Goal: Information Seeking & Learning: Find specific fact

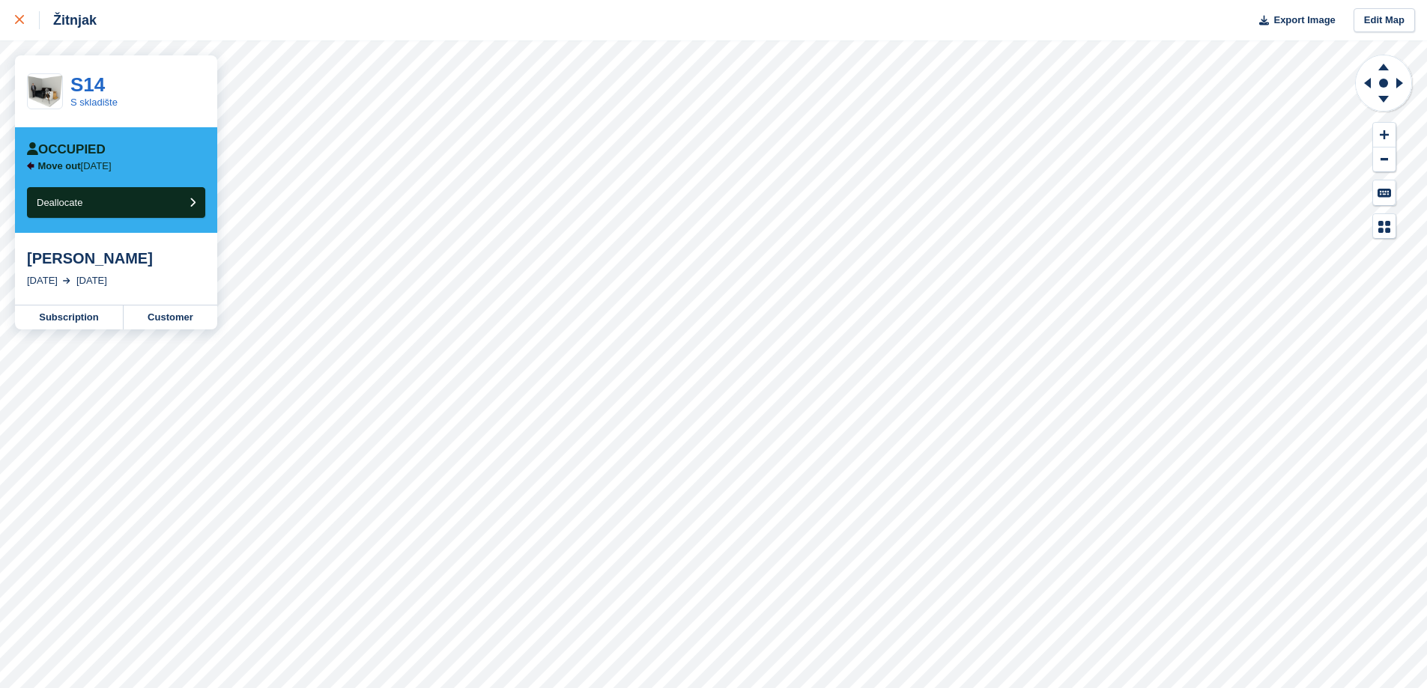
click at [11, 26] on link at bounding box center [20, 20] width 40 height 40
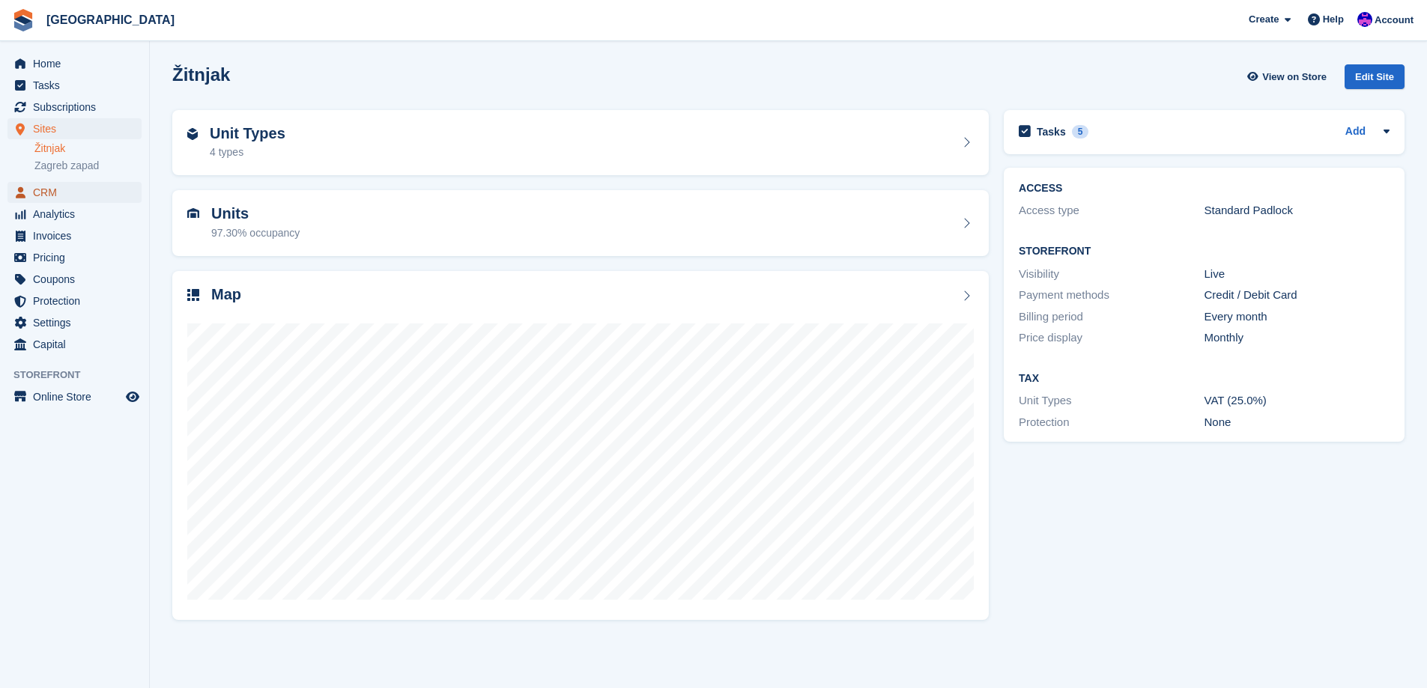
click at [42, 188] on span "CRM" at bounding box center [78, 192] width 90 height 21
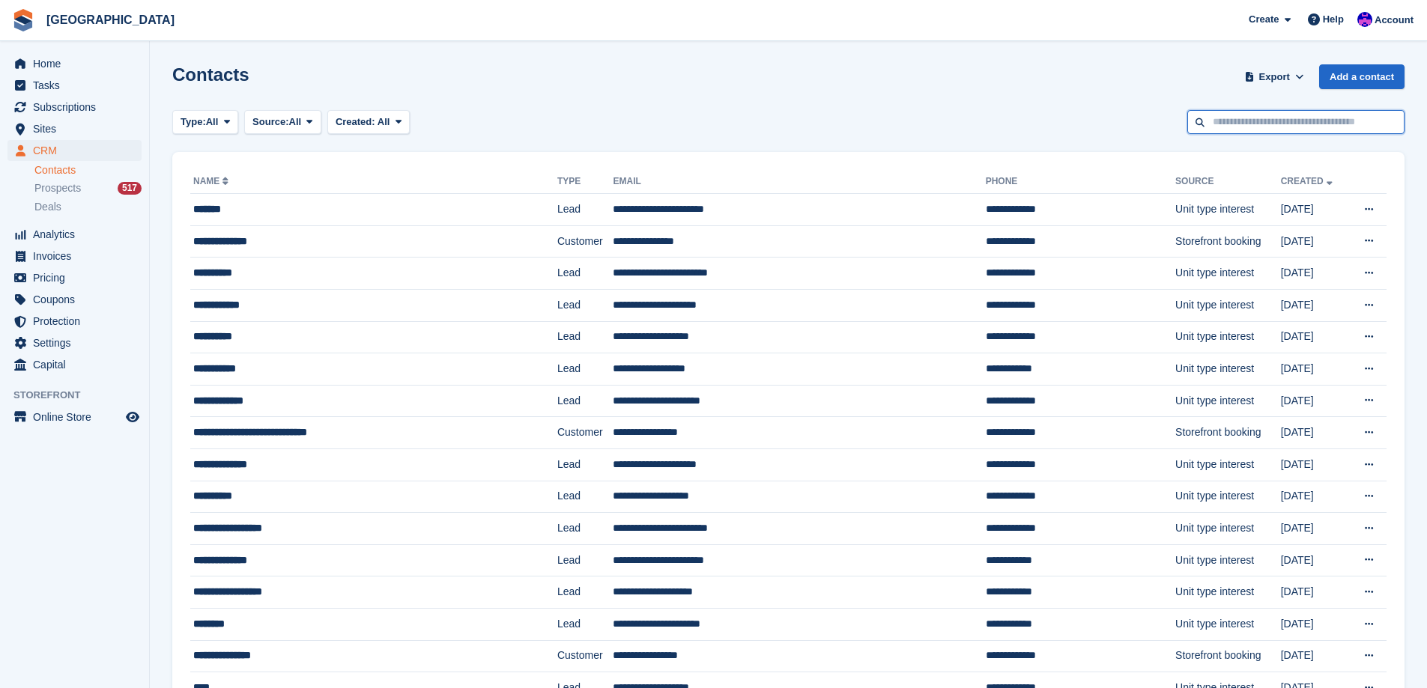
click at [1282, 128] on input "text" at bounding box center [1295, 122] width 217 height 25
type input "******"
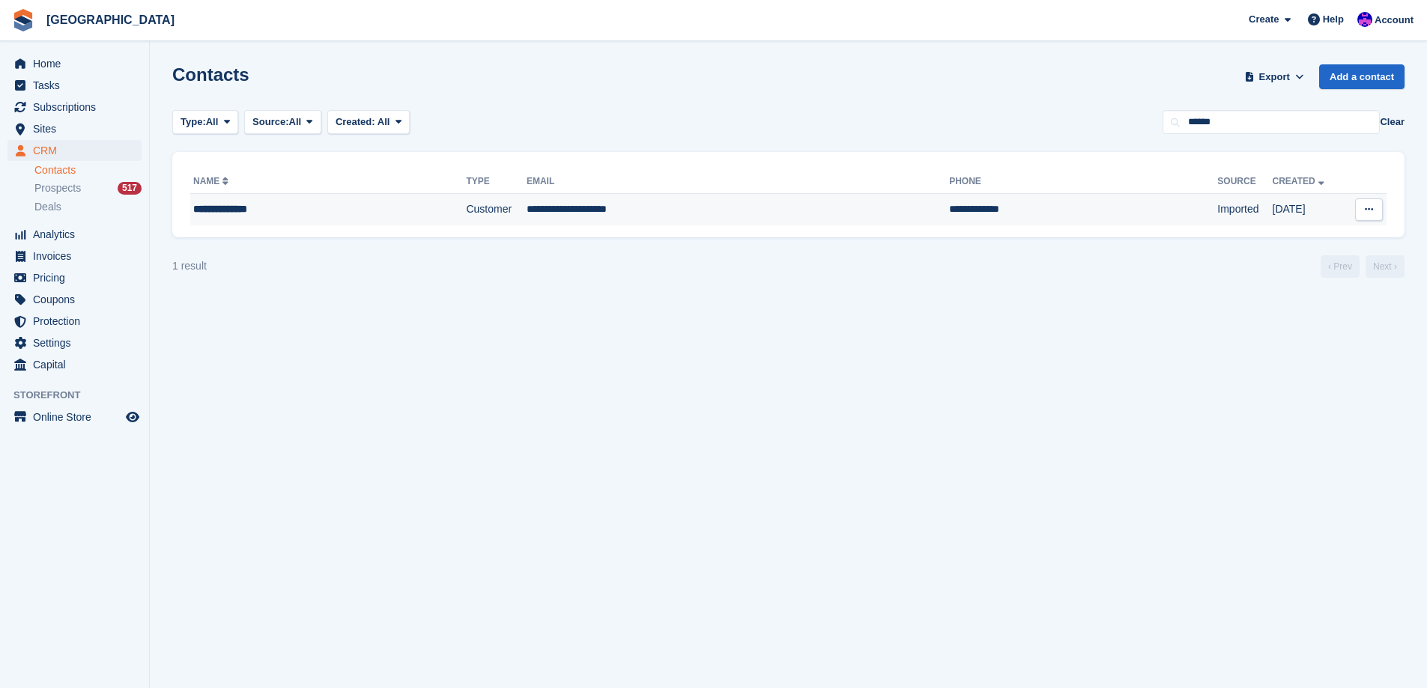
click at [466, 217] on td "Customer" at bounding box center [496, 209] width 60 height 31
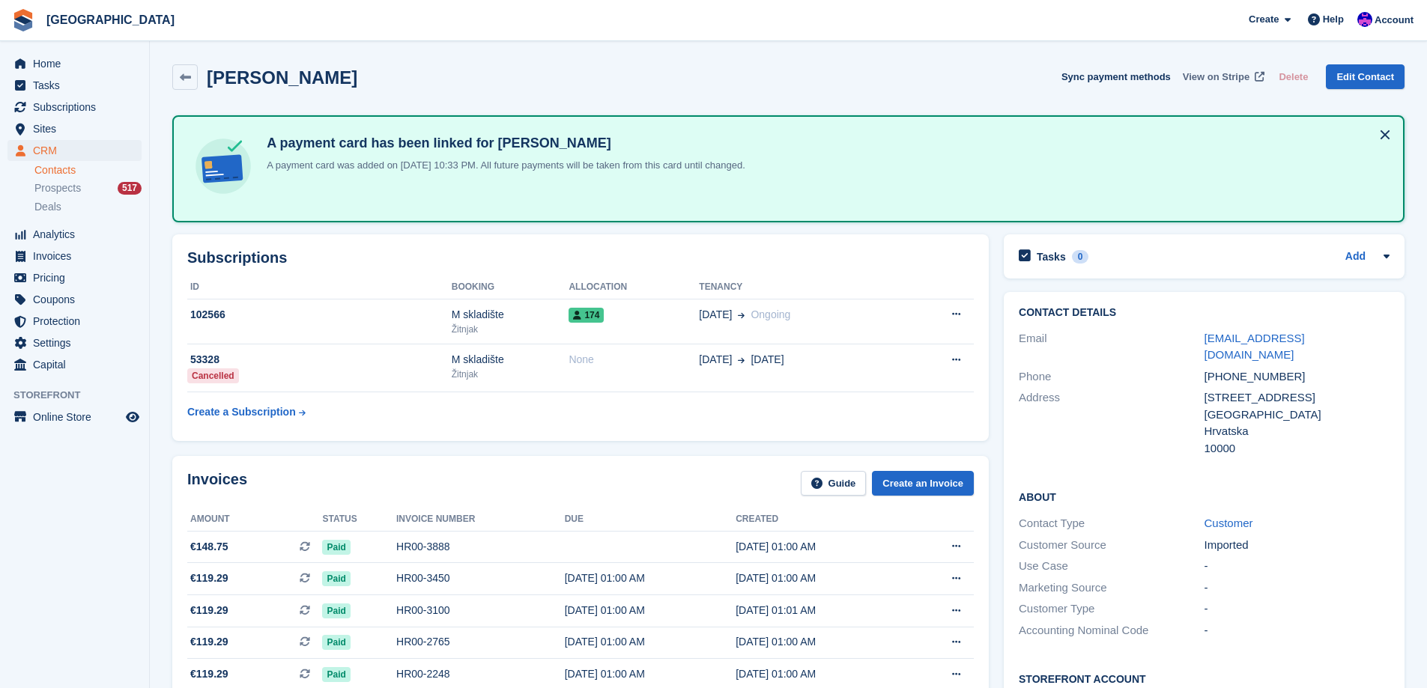
click at [1226, 82] on span "View on Stripe" at bounding box center [1216, 77] width 67 height 15
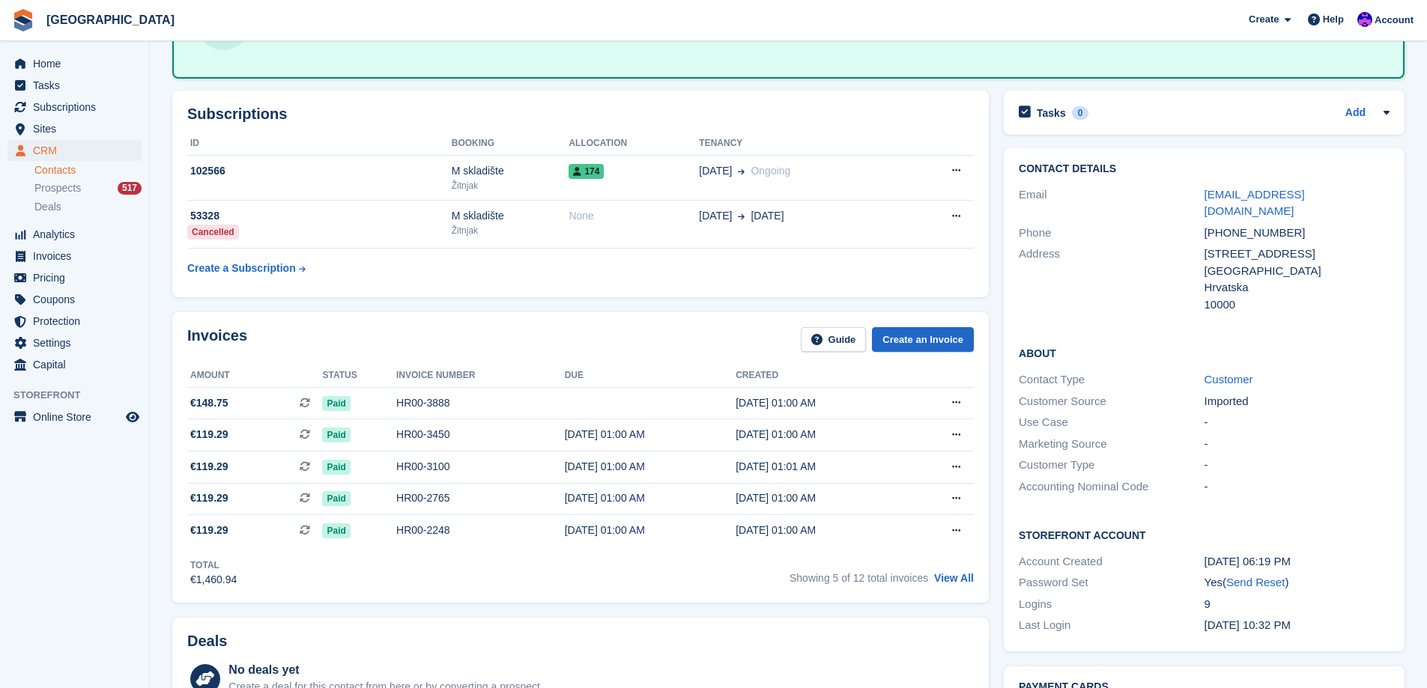
scroll to position [150, 0]
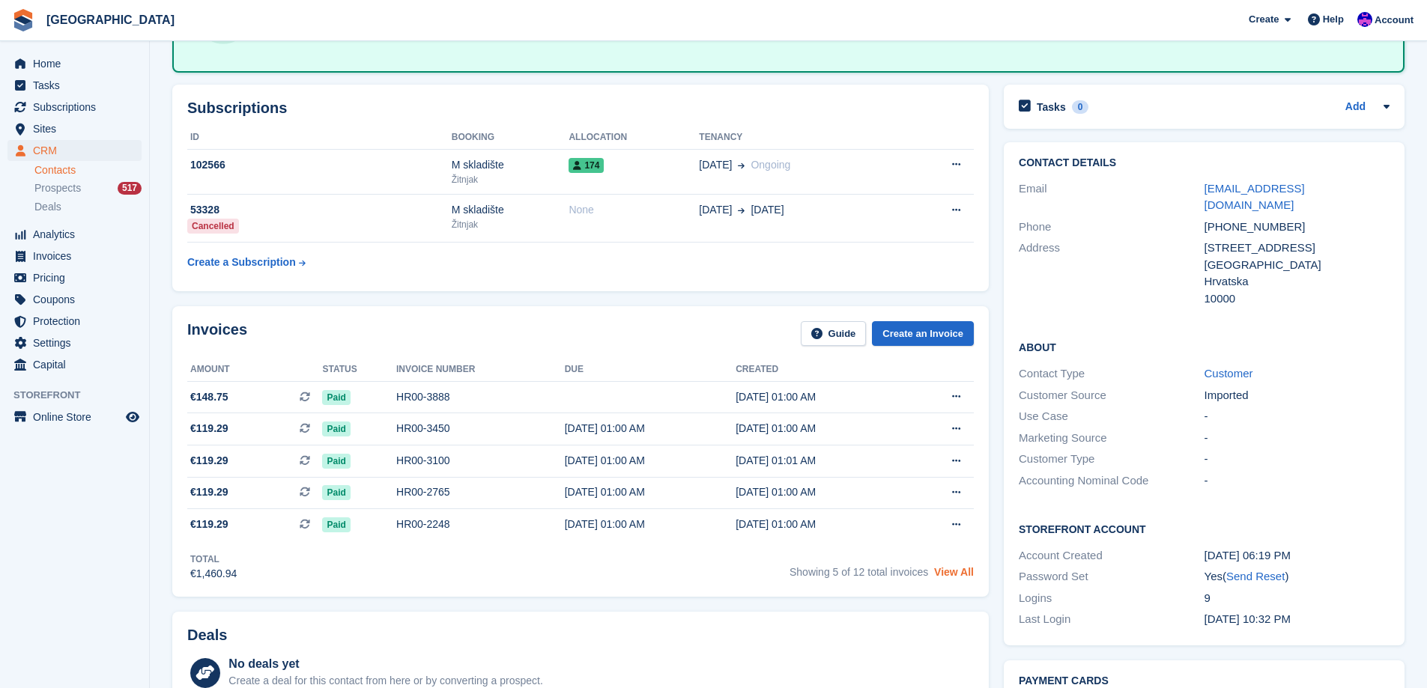
click at [966, 575] on link "View All" at bounding box center [954, 572] width 40 height 12
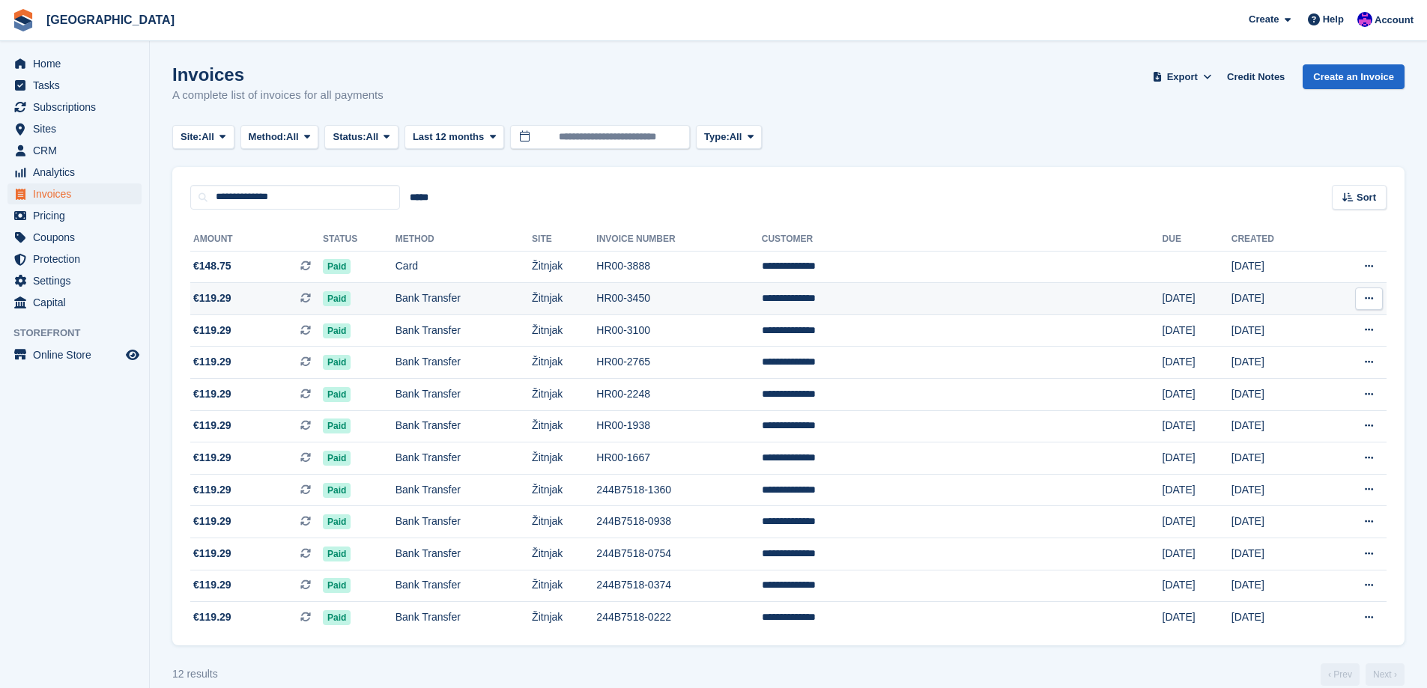
click at [488, 299] on td "Bank Transfer" at bounding box center [464, 299] width 136 height 32
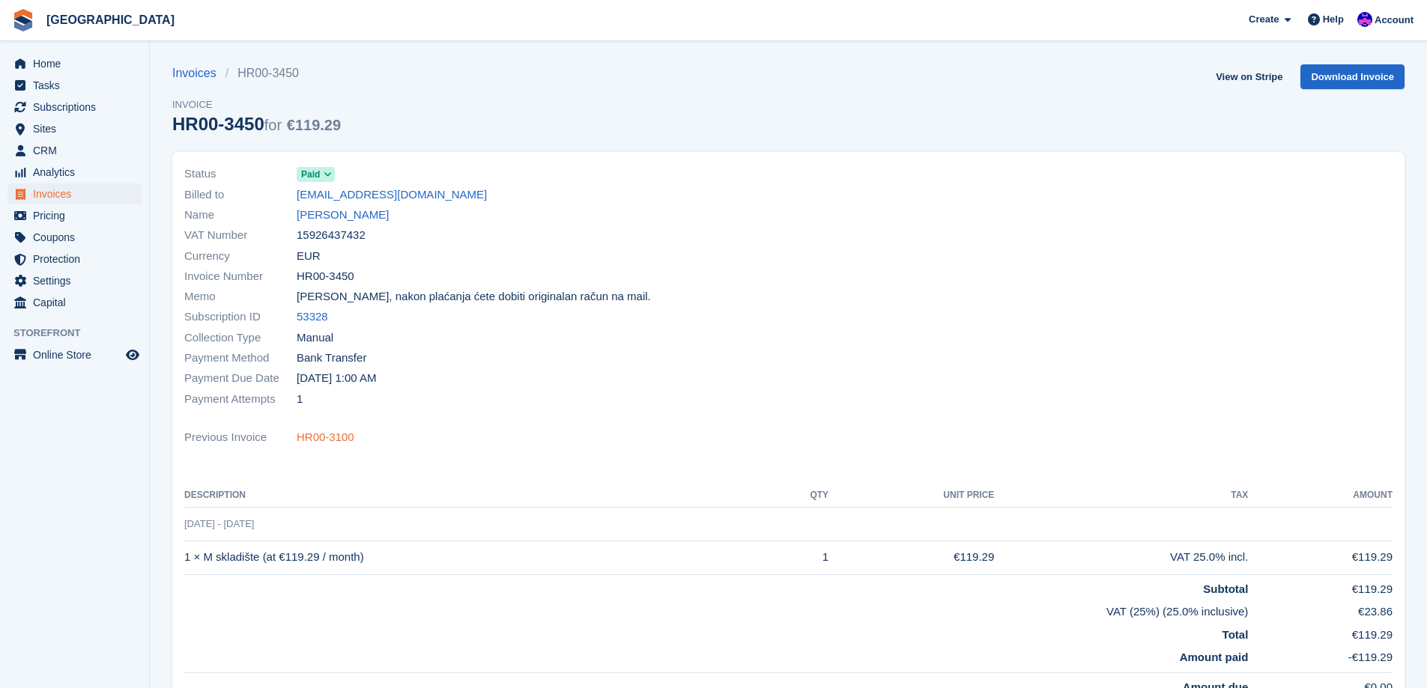
click at [330, 439] on link "HR00-3100" at bounding box center [326, 437] width 58 height 17
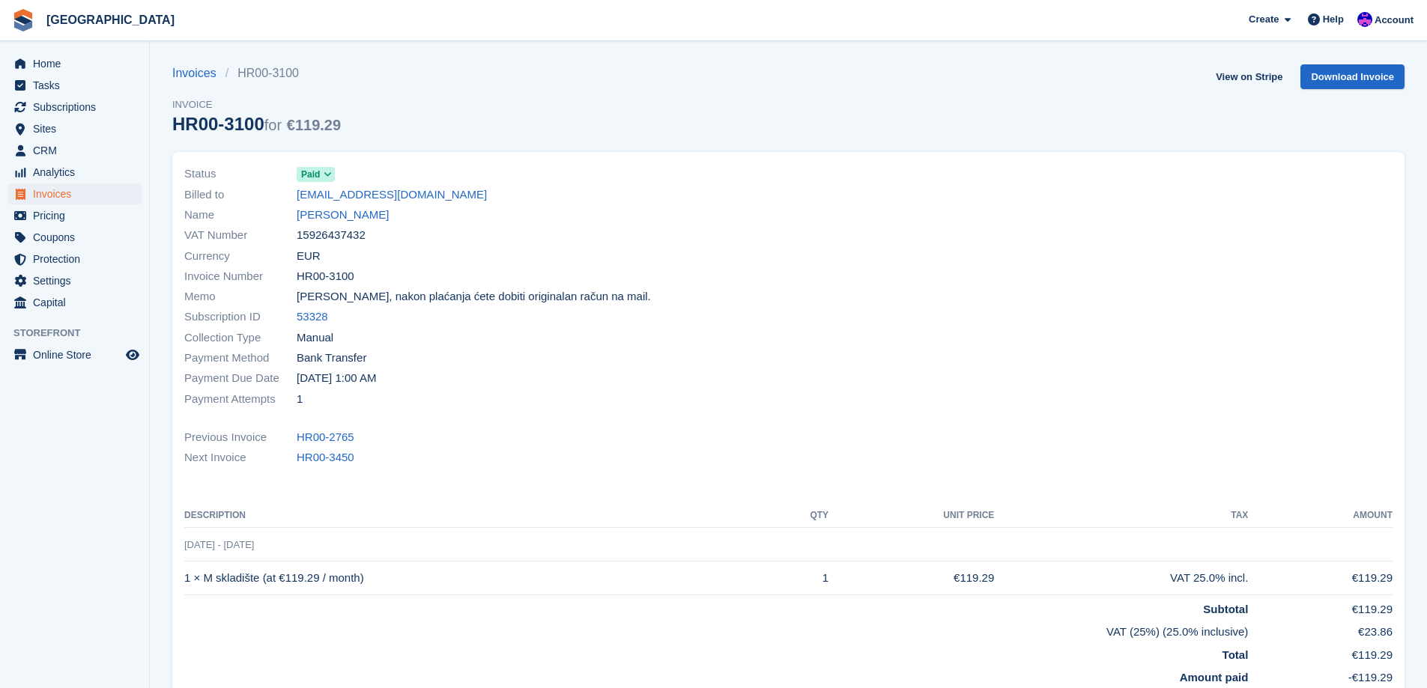
click at [330, 439] on link "HR00-2765" at bounding box center [326, 437] width 58 height 17
click at [330, 439] on link "HR00-2248" at bounding box center [326, 437] width 58 height 17
click at [330, 439] on link "HR00-1938" at bounding box center [326, 437] width 58 height 17
click at [330, 439] on link "HR00-1667" at bounding box center [326, 437] width 58 height 17
click at [370, 218] on link "[PERSON_NAME]" at bounding box center [343, 215] width 92 height 17
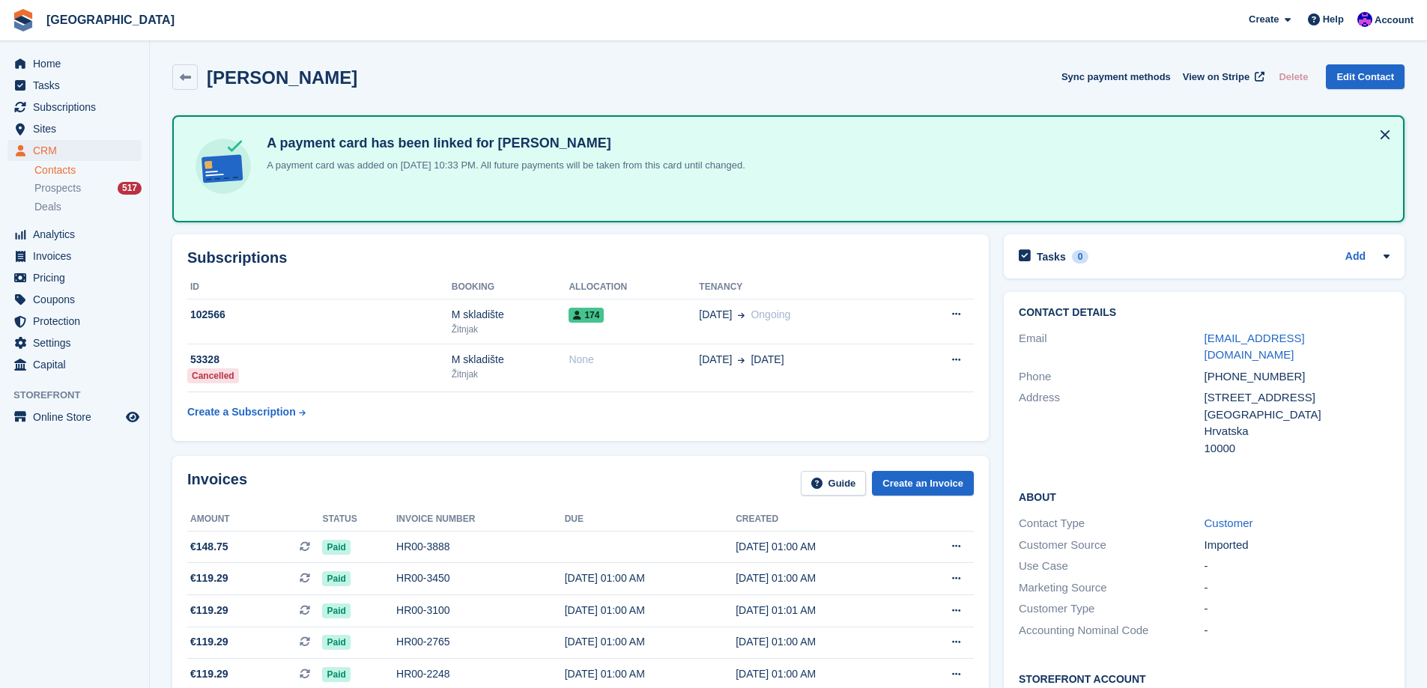
click at [1314, 441] on div "10000" at bounding box center [1297, 449] width 185 height 17
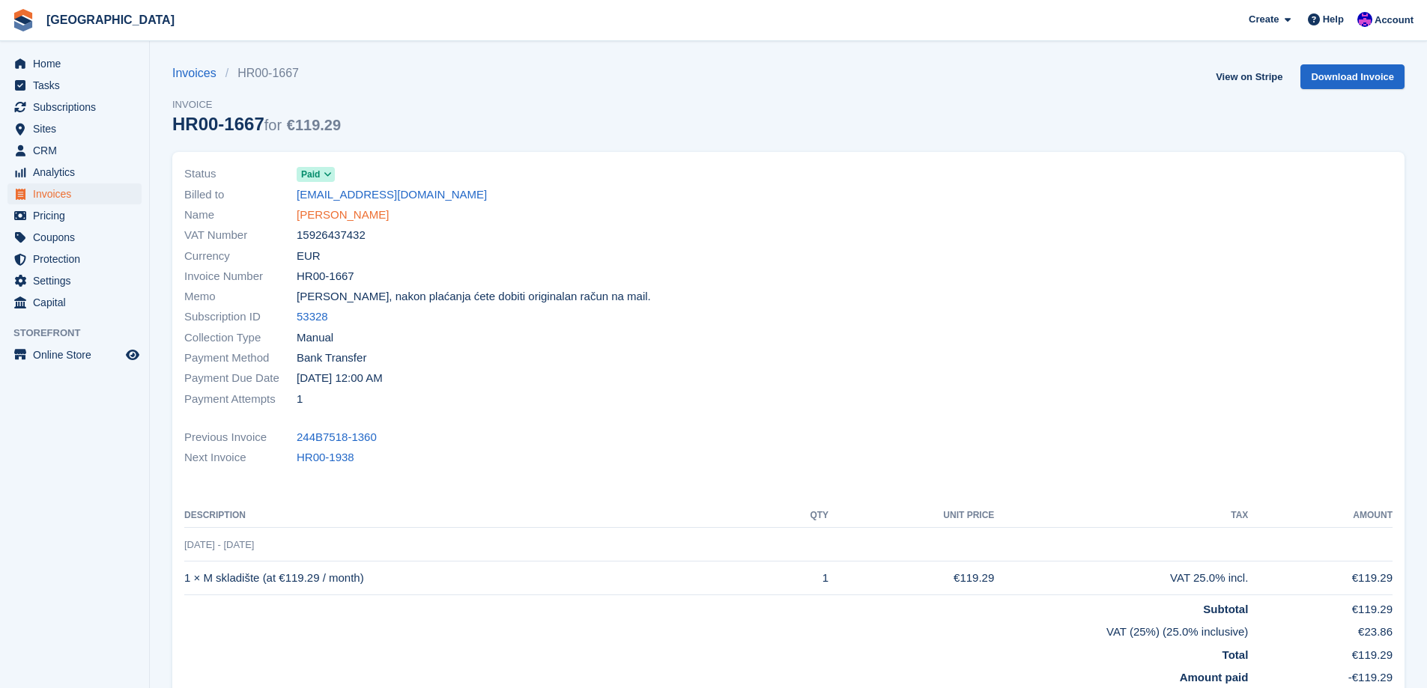
click at [341, 221] on link "[PERSON_NAME]" at bounding box center [343, 215] width 92 height 17
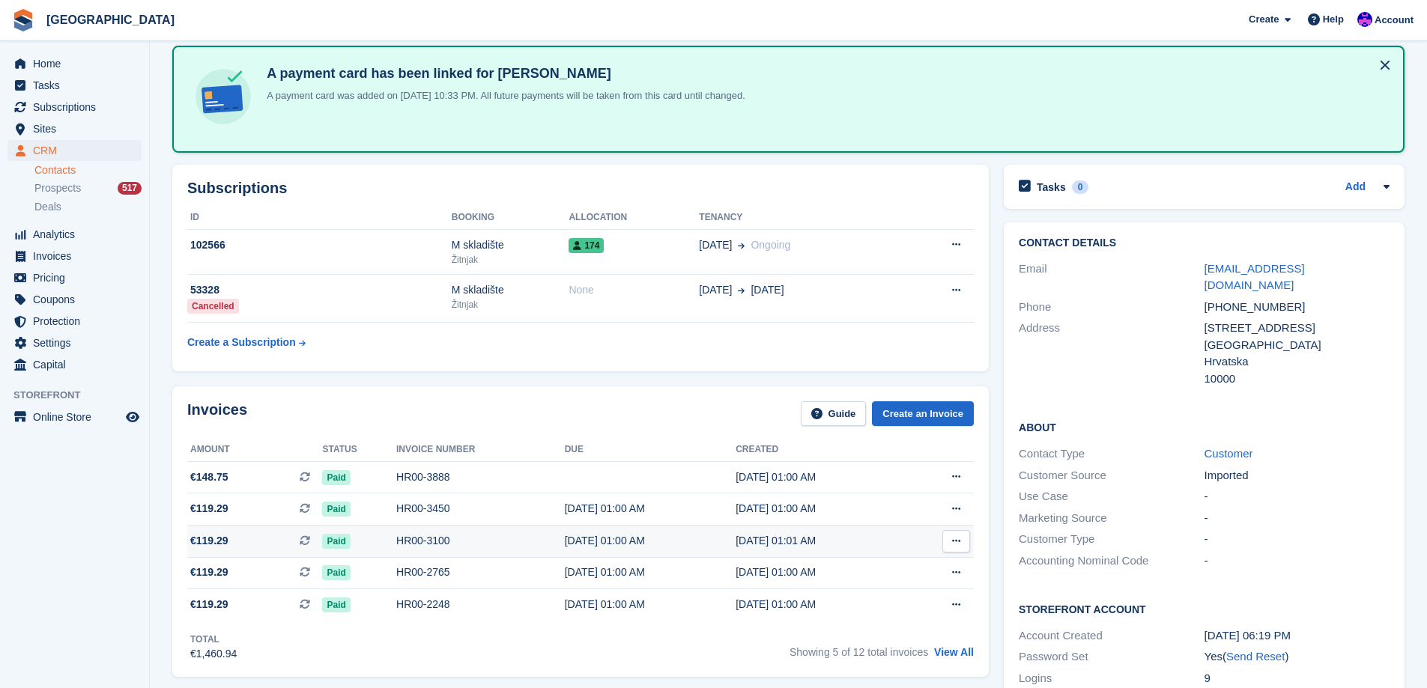
scroll to position [300, 0]
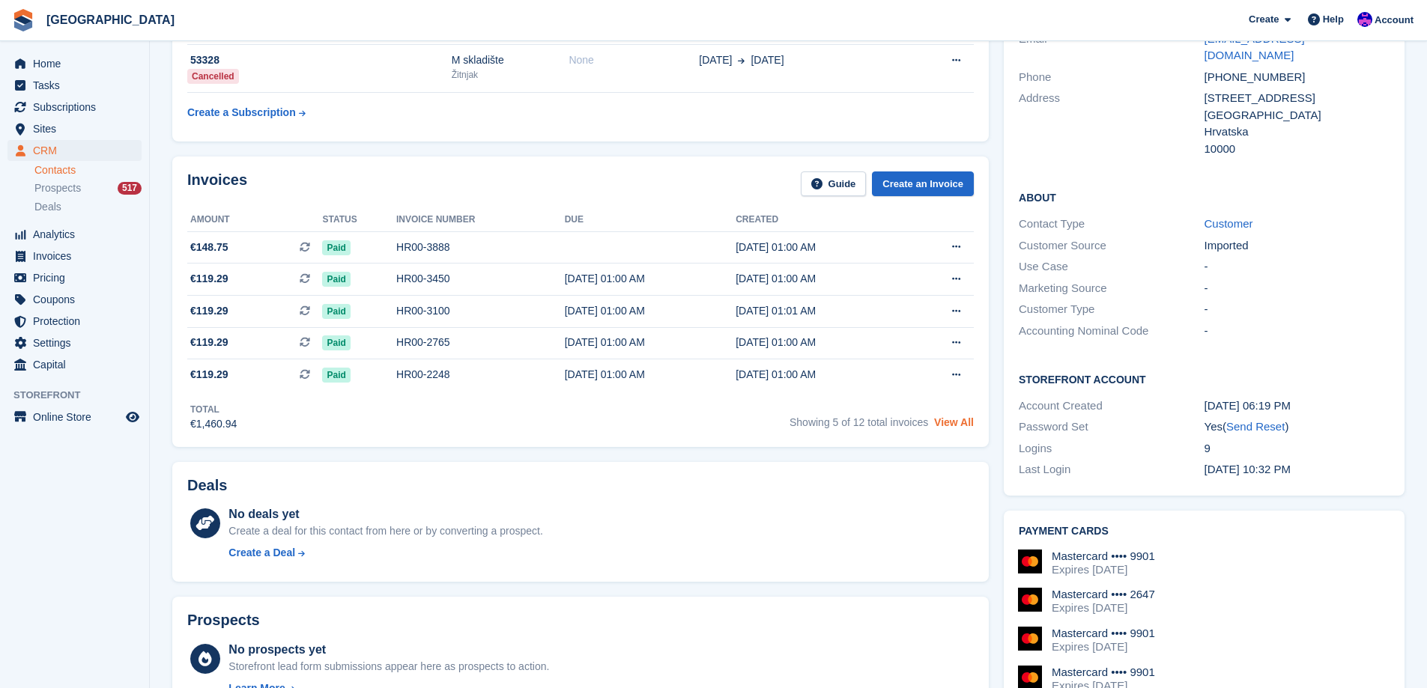
click at [942, 420] on link "View All" at bounding box center [954, 423] width 40 height 12
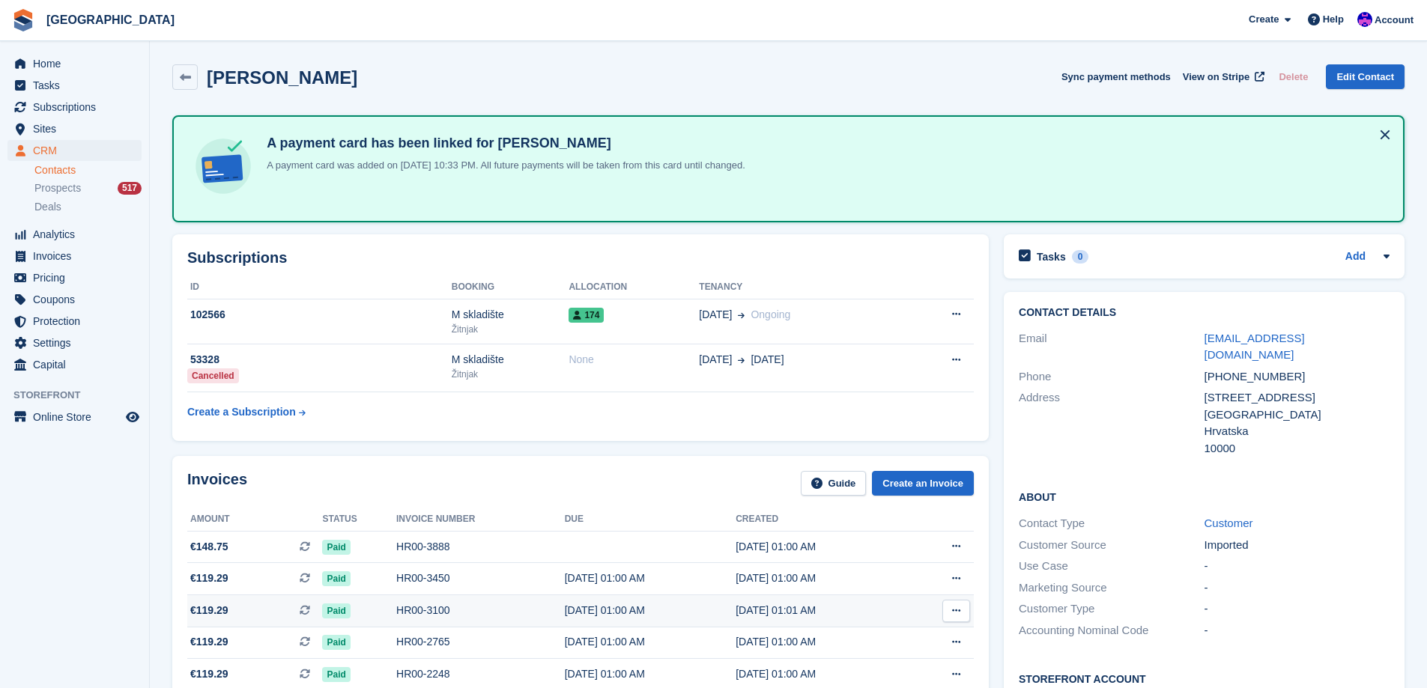
click at [769, 610] on div "01 Jul, 01:01 AM" at bounding box center [821, 611] width 171 height 16
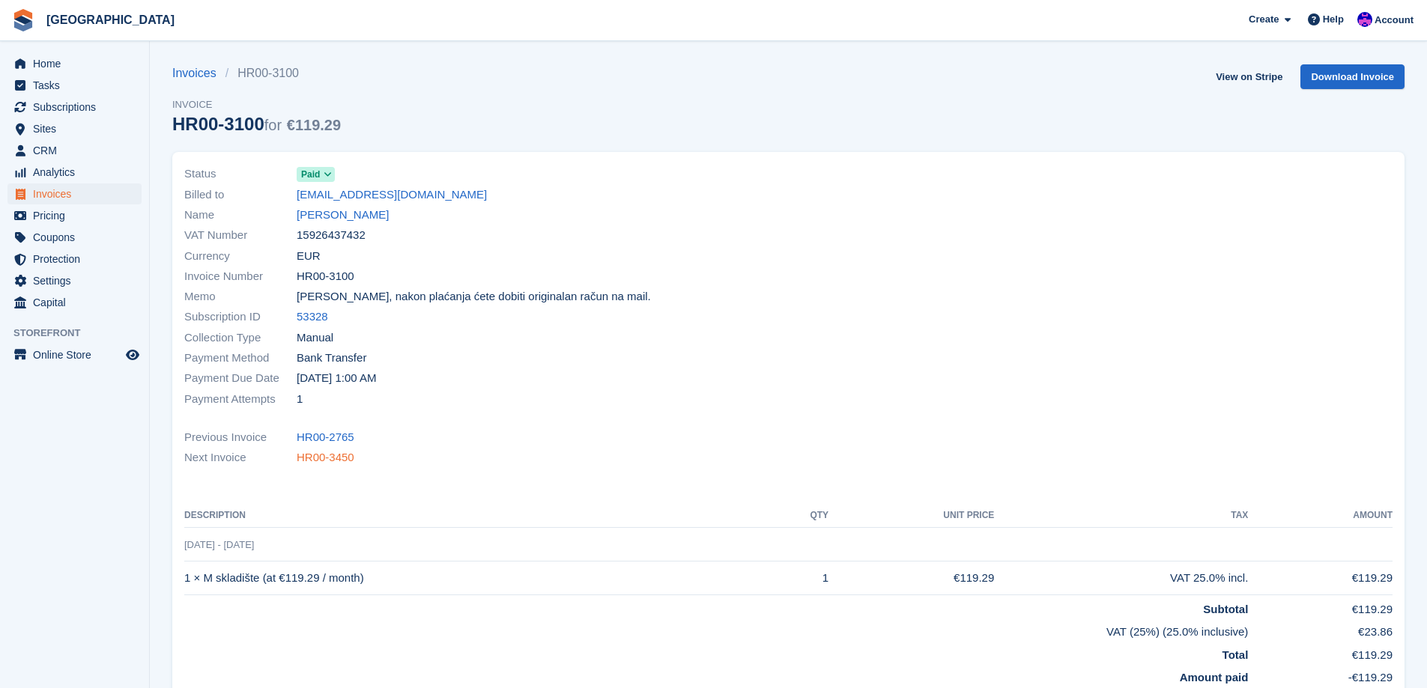
click at [351, 462] on link "HR00-3450" at bounding box center [326, 457] width 58 height 17
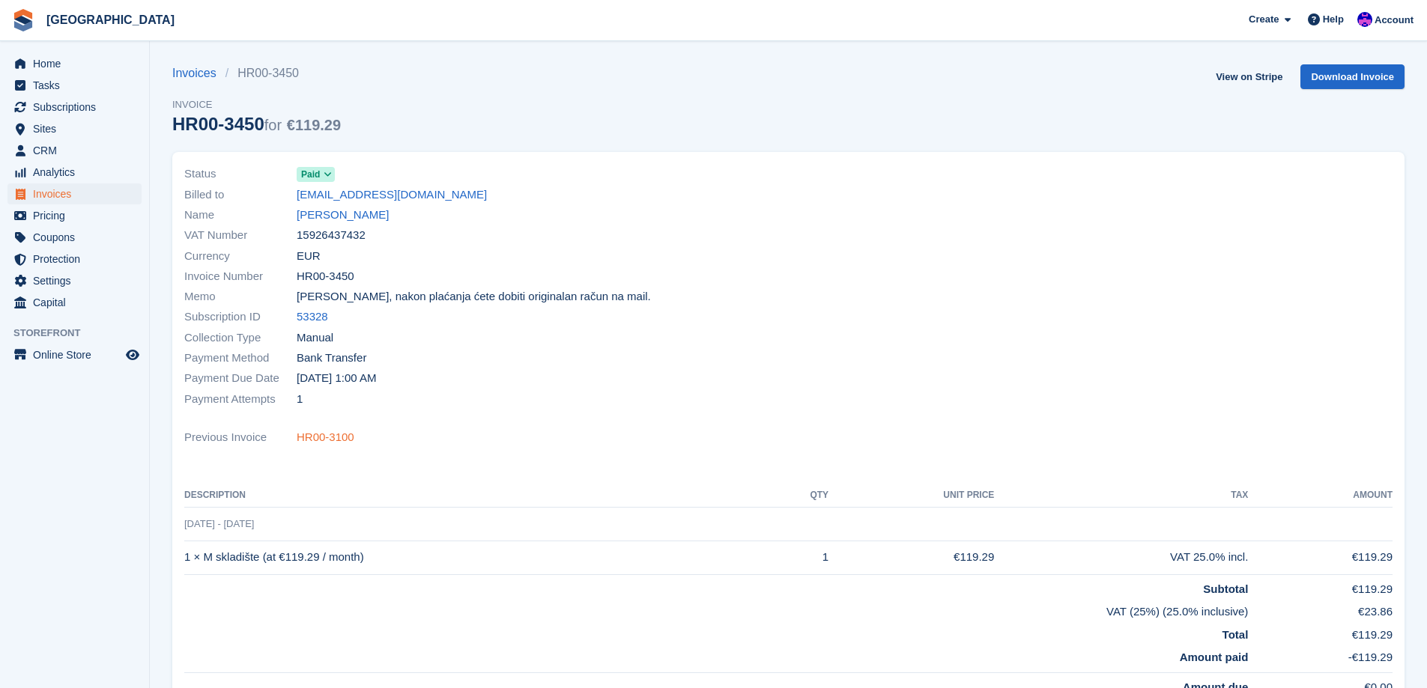
click at [327, 446] on link "HR00-3100" at bounding box center [326, 437] width 58 height 17
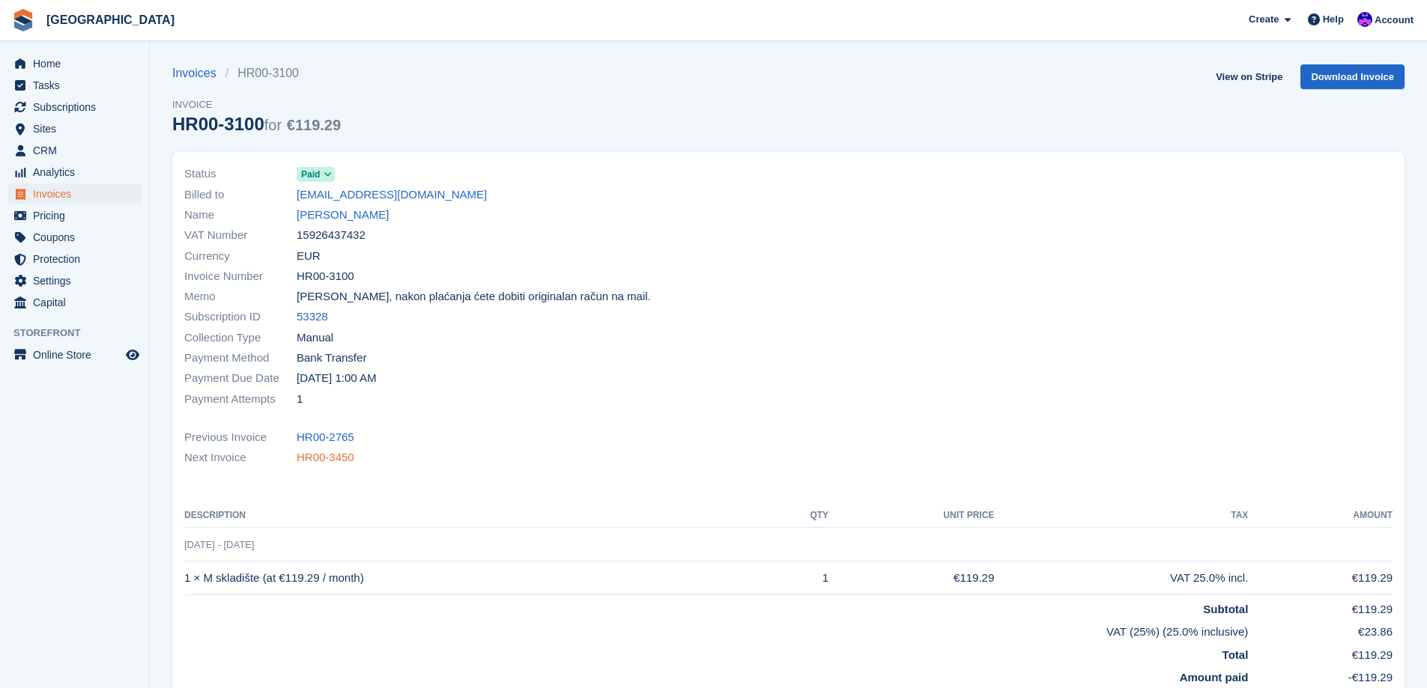
click at [351, 464] on link "HR00-3450" at bounding box center [326, 457] width 58 height 17
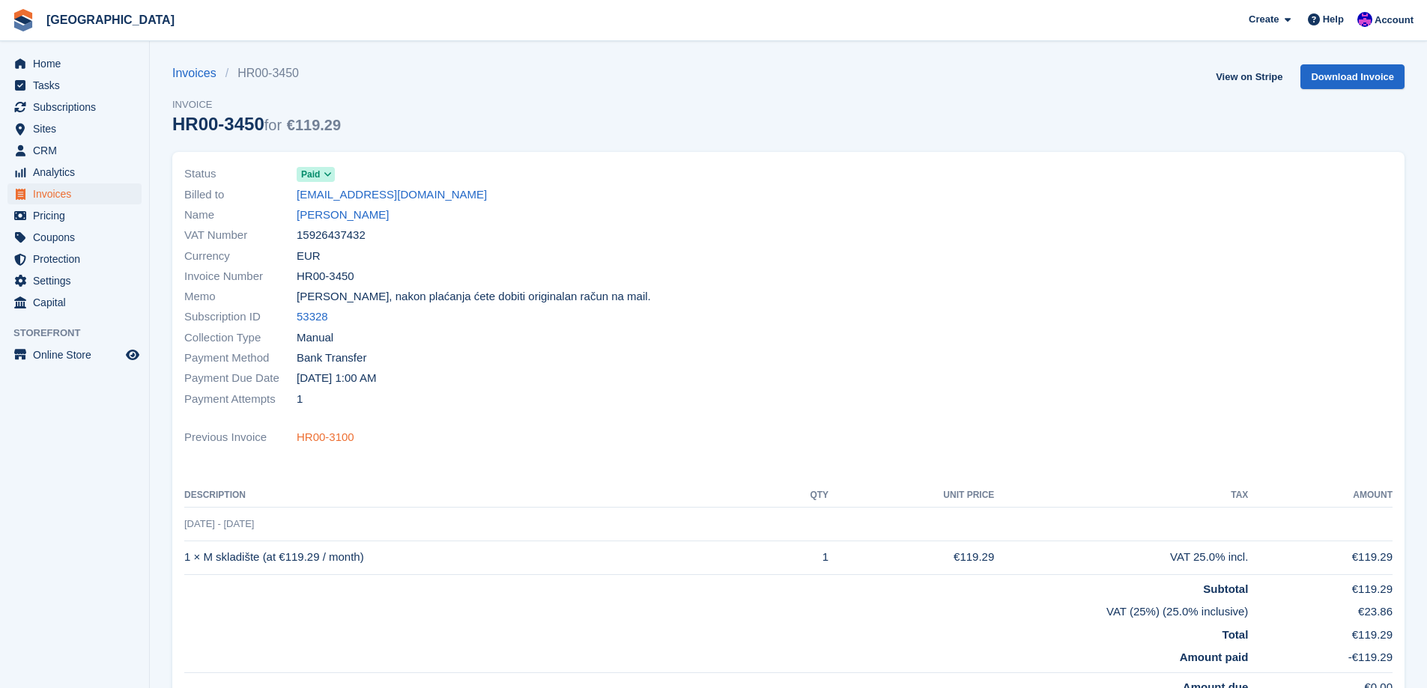
click at [315, 438] on link "HR00-3100" at bounding box center [326, 437] width 58 height 17
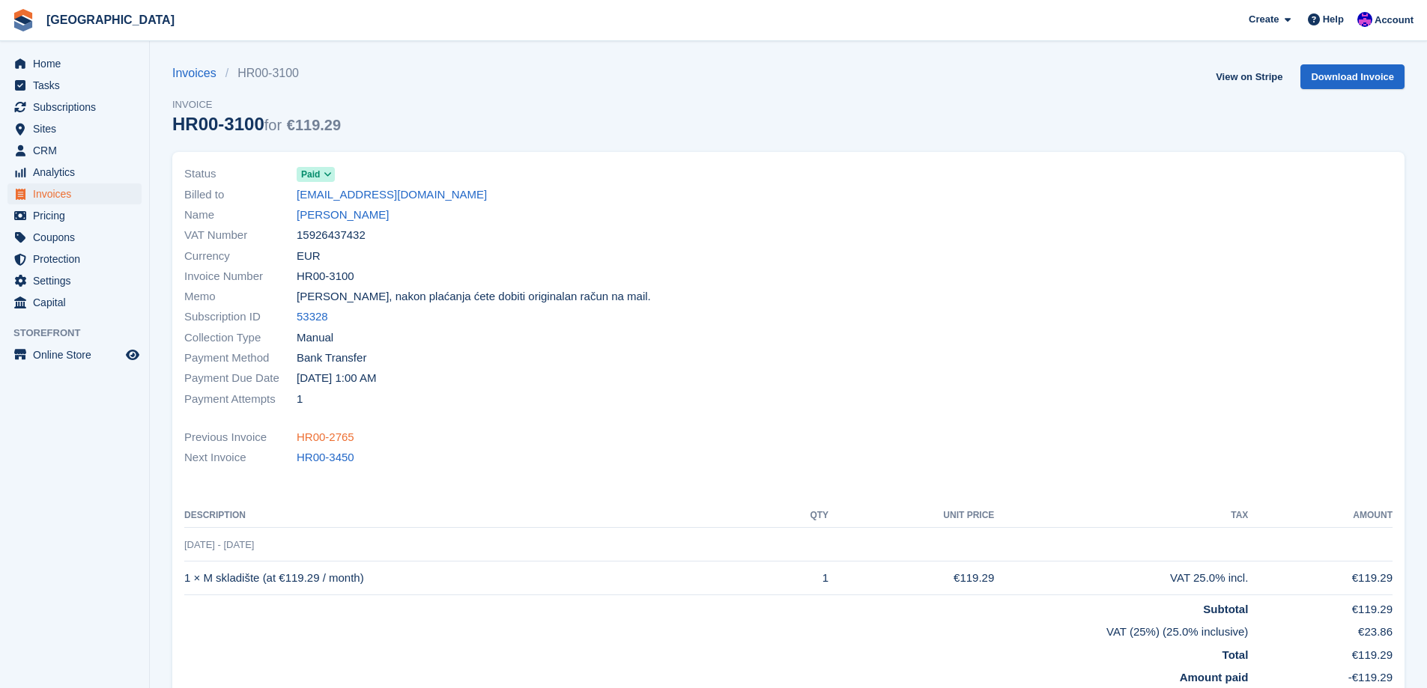
click at [312, 441] on link "HR00-2765" at bounding box center [326, 437] width 58 height 17
click at [319, 456] on link "HR00-3100" at bounding box center [326, 457] width 58 height 17
click at [319, 456] on link "HR00-3450" at bounding box center [326, 457] width 58 height 17
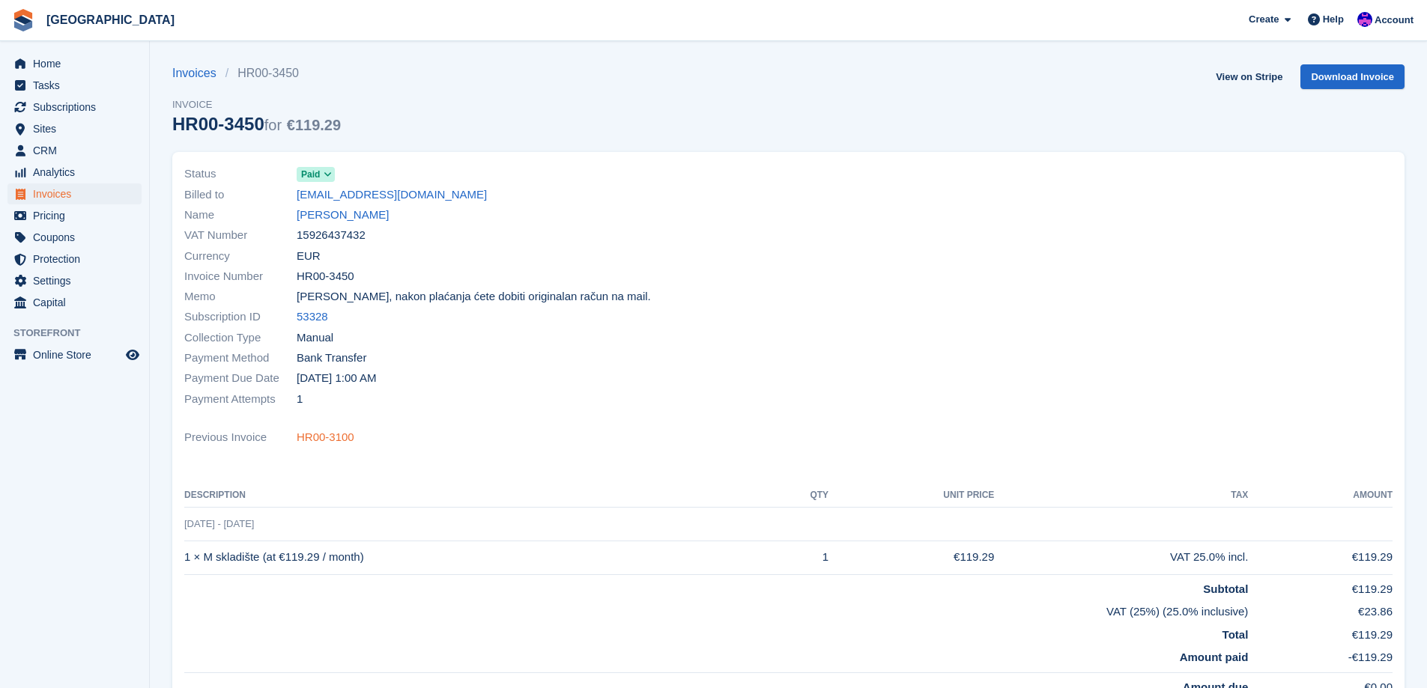
click at [334, 435] on link "HR00-3100" at bounding box center [326, 437] width 58 height 17
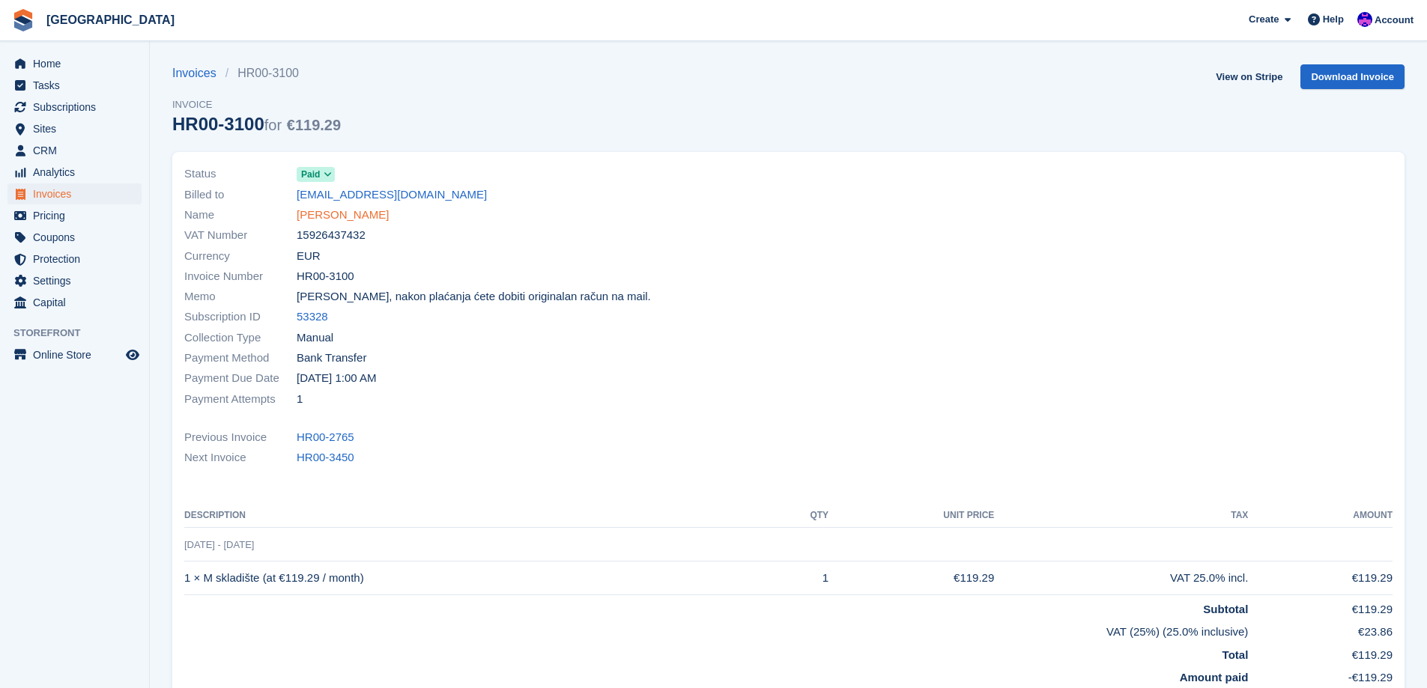
click at [354, 217] on link "[PERSON_NAME]" at bounding box center [343, 215] width 92 height 17
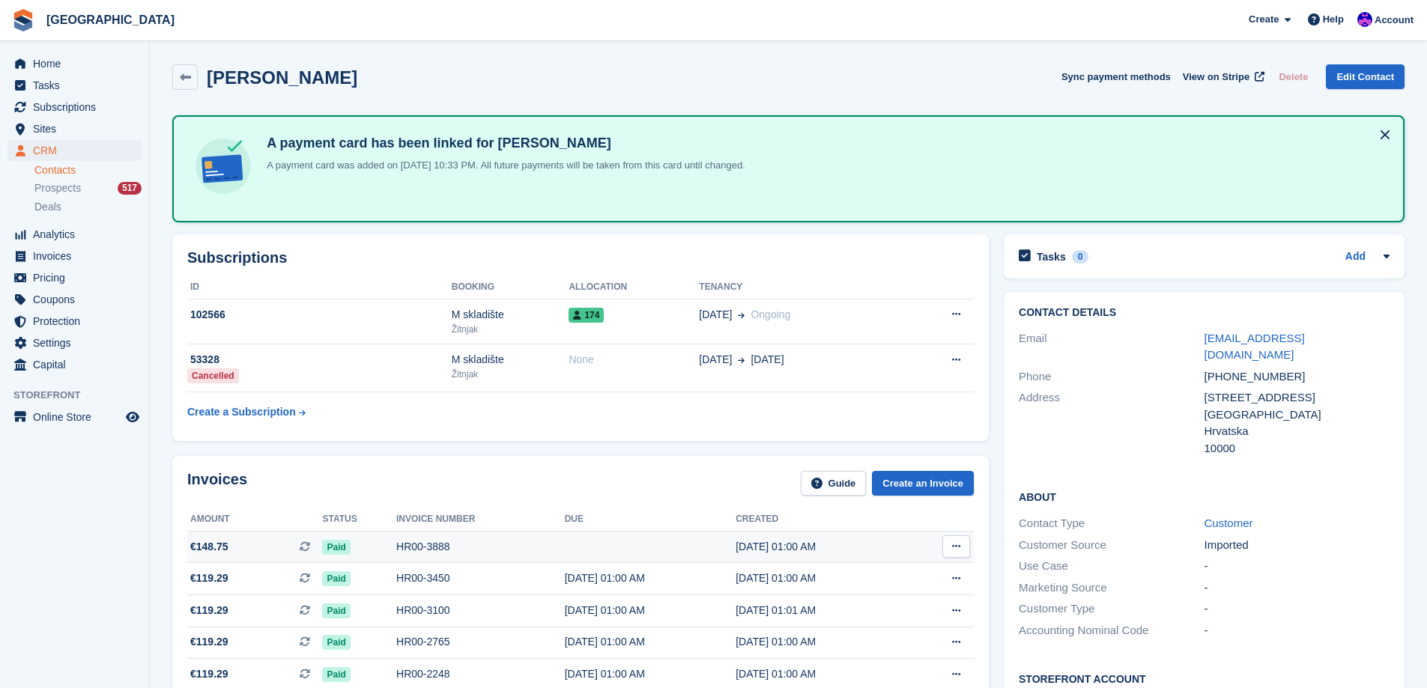
click at [474, 542] on div "HR00-3888" at bounding box center [480, 547] width 169 height 16
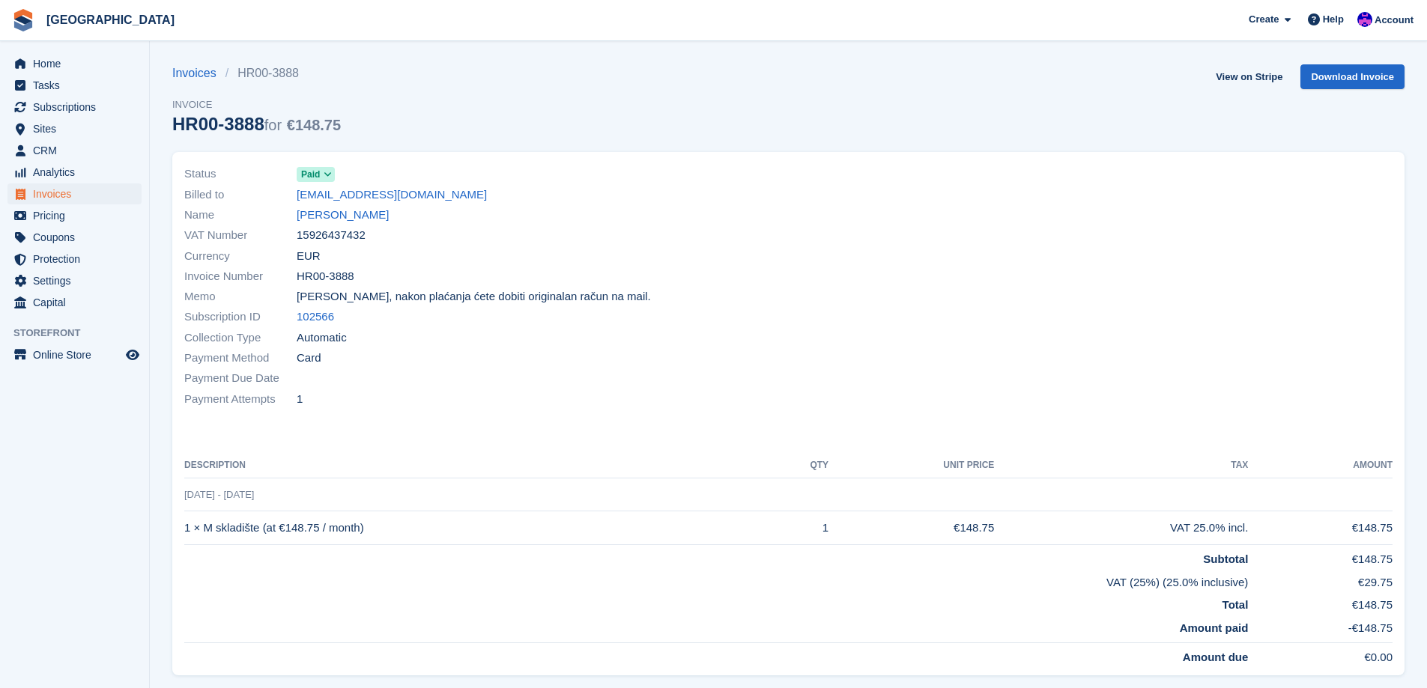
click at [427, 441] on div "Status Paid Billed to [EMAIL_ADDRESS][DOMAIN_NAME] Name [PERSON_NAME] VAT Numbe…" at bounding box center [788, 414] width 1232 height 524
click at [364, 214] on link "George Higgins" at bounding box center [343, 215] width 92 height 17
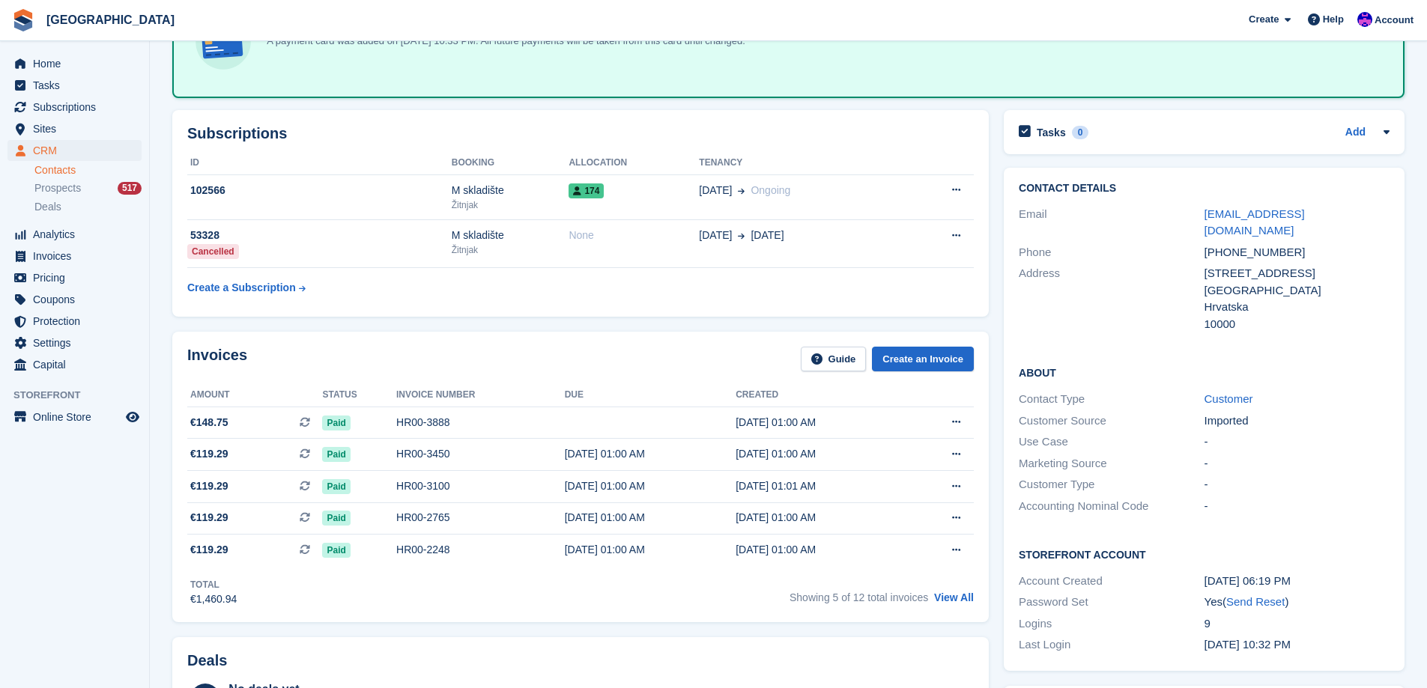
scroll to position [150, 0]
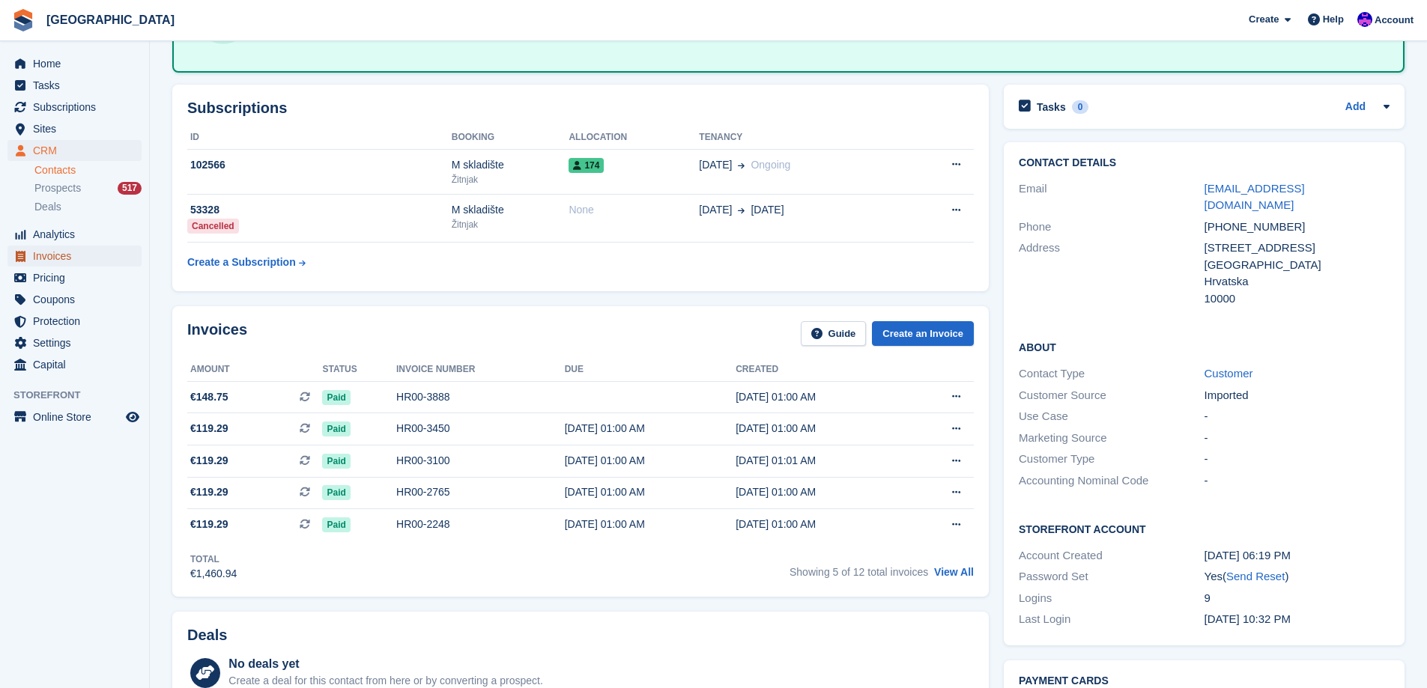
click at [51, 253] on span "Invoices" at bounding box center [78, 256] width 90 height 21
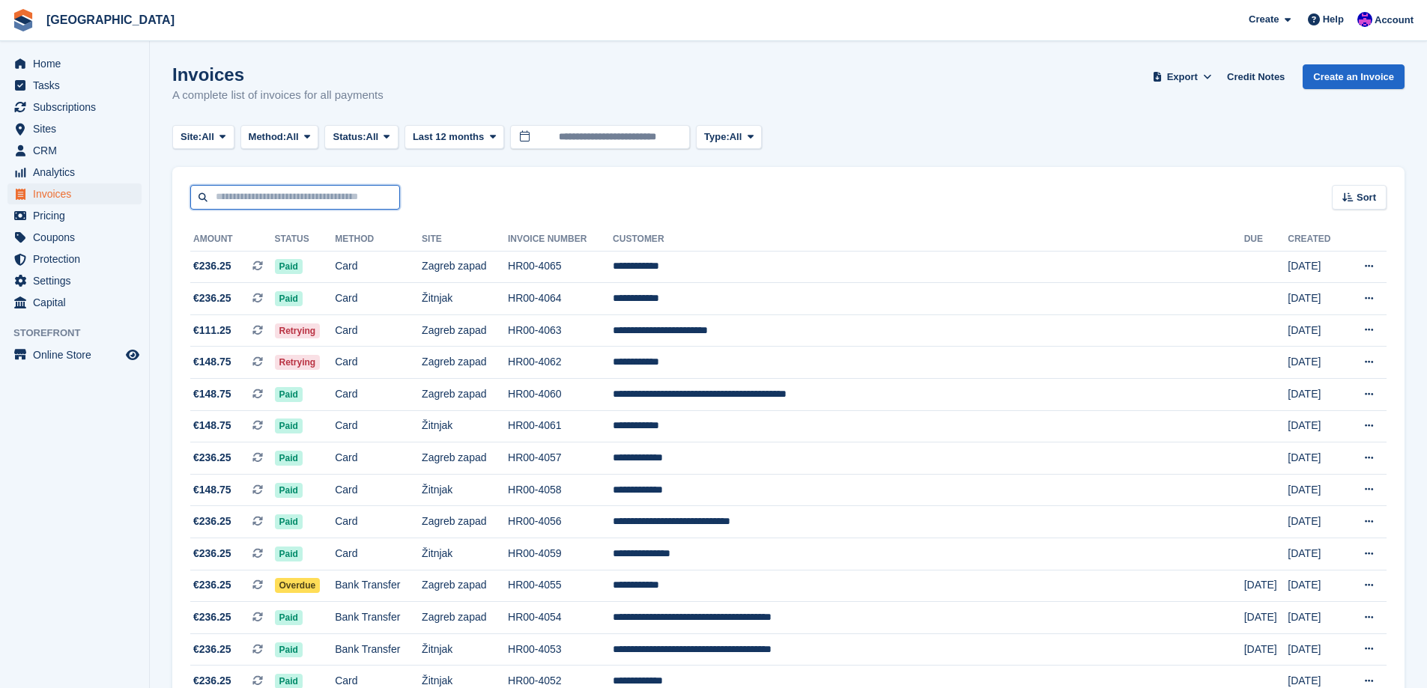
click at [260, 207] on input "text" at bounding box center [295, 197] width 210 height 25
click at [307, 184] on div "Sort Sort by Date created Created (oldest first) Created (newest first)" at bounding box center [788, 188] width 1232 height 43
click at [303, 196] on input "text" at bounding box center [295, 197] width 210 height 25
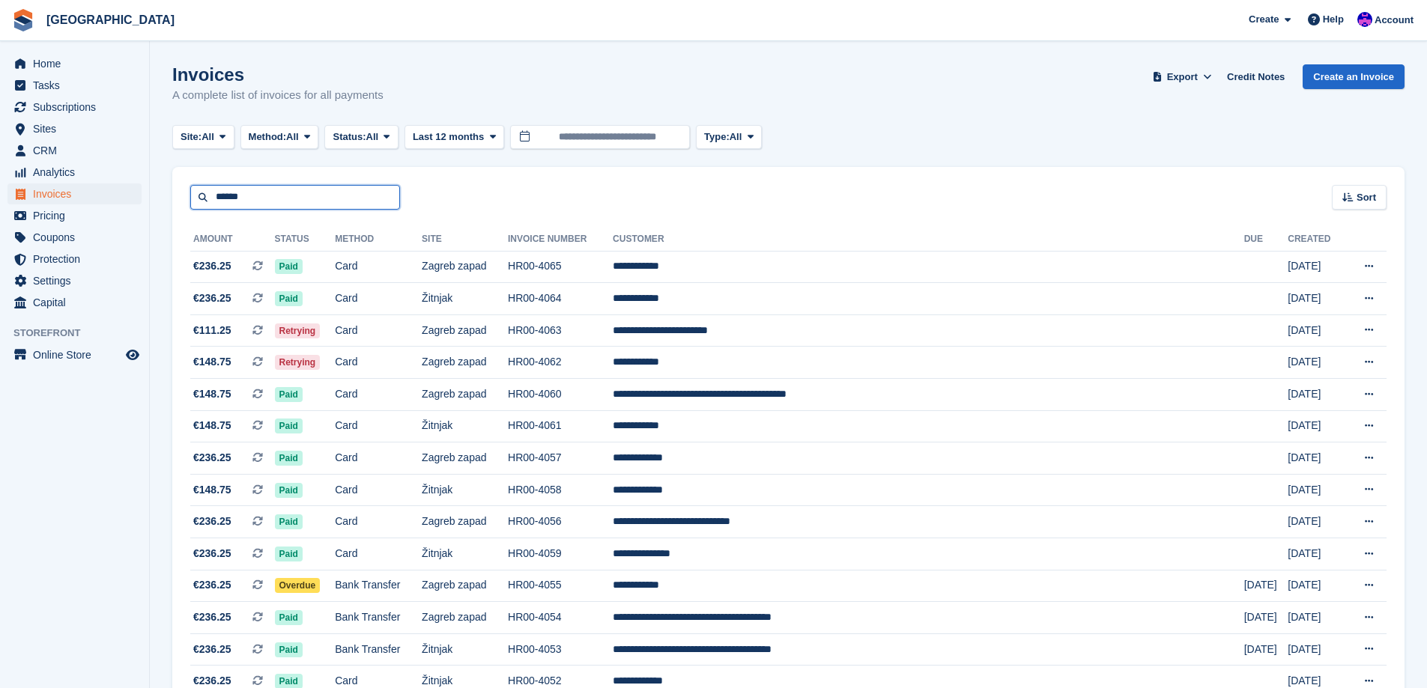
type input "******"
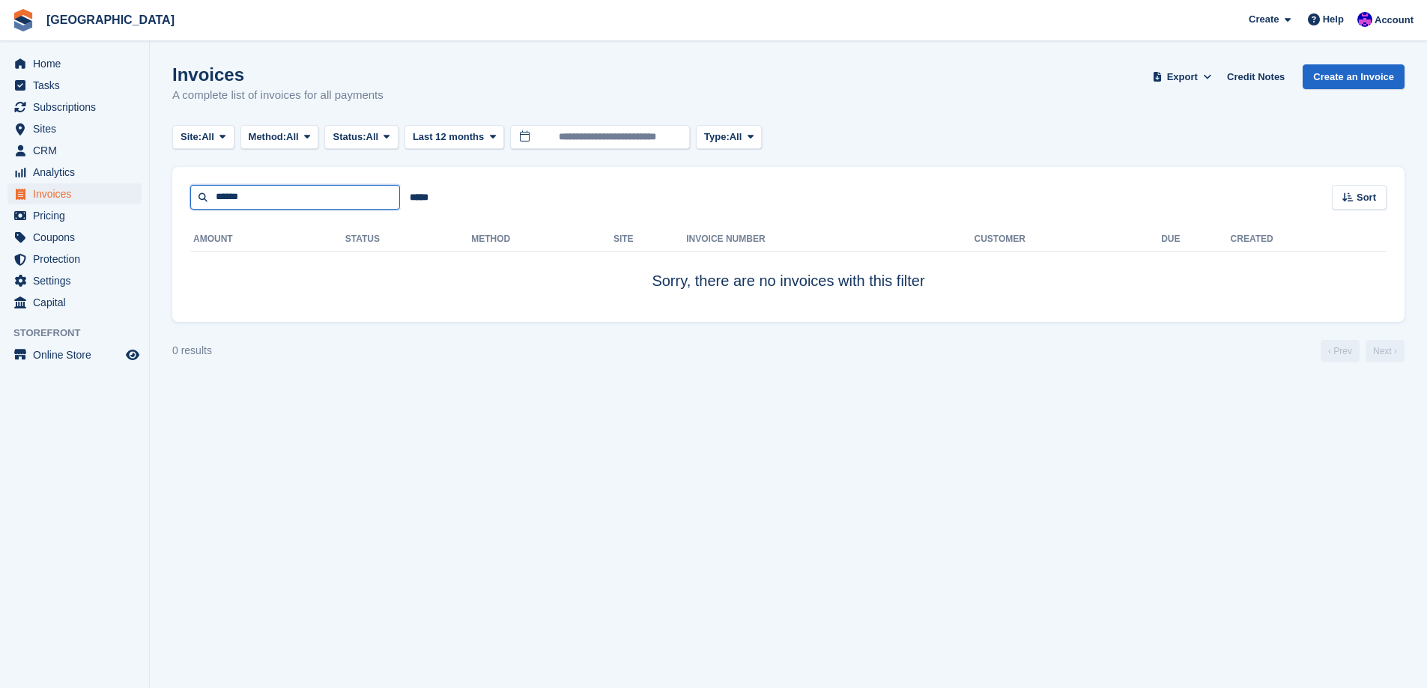
click at [303, 197] on input "******" at bounding box center [295, 197] width 210 height 25
type input "*******"
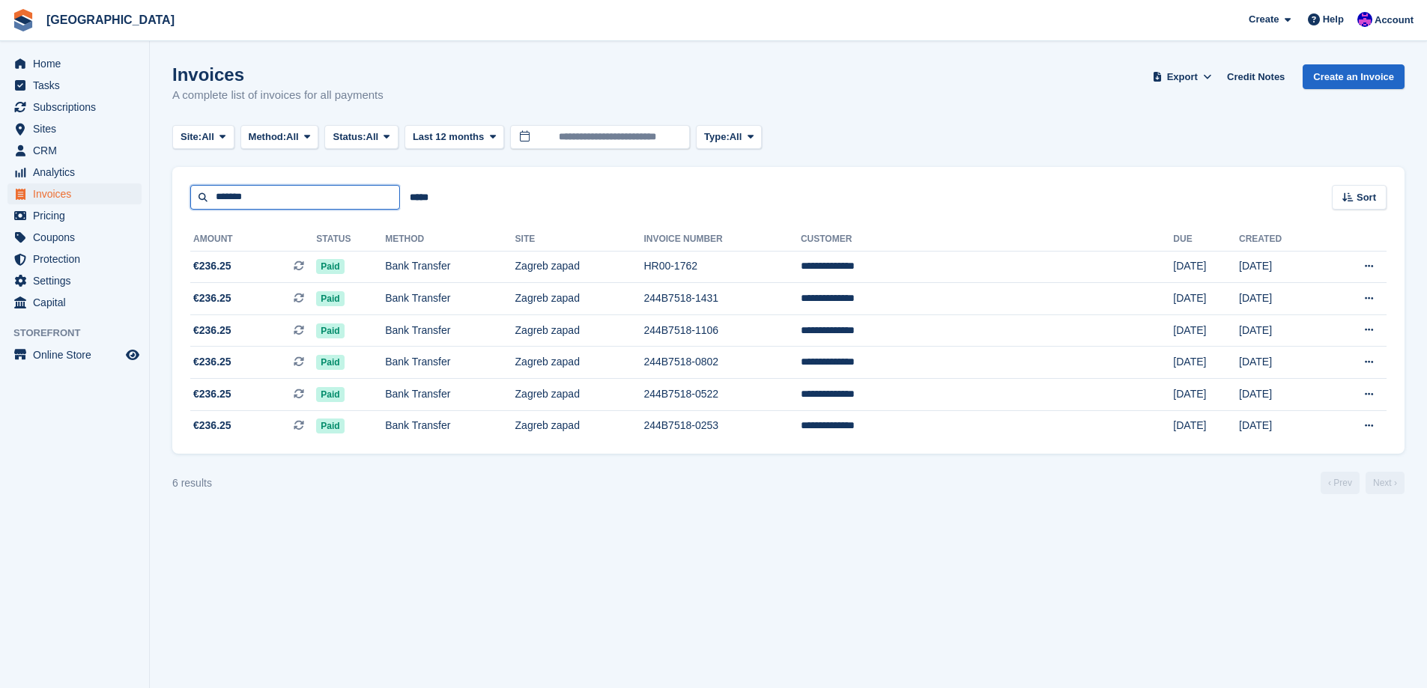
click at [301, 186] on input "*******" at bounding box center [295, 197] width 210 height 25
click at [300, 187] on input "*******" at bounding box center [295, 197] width 210 height 25
type input "******"
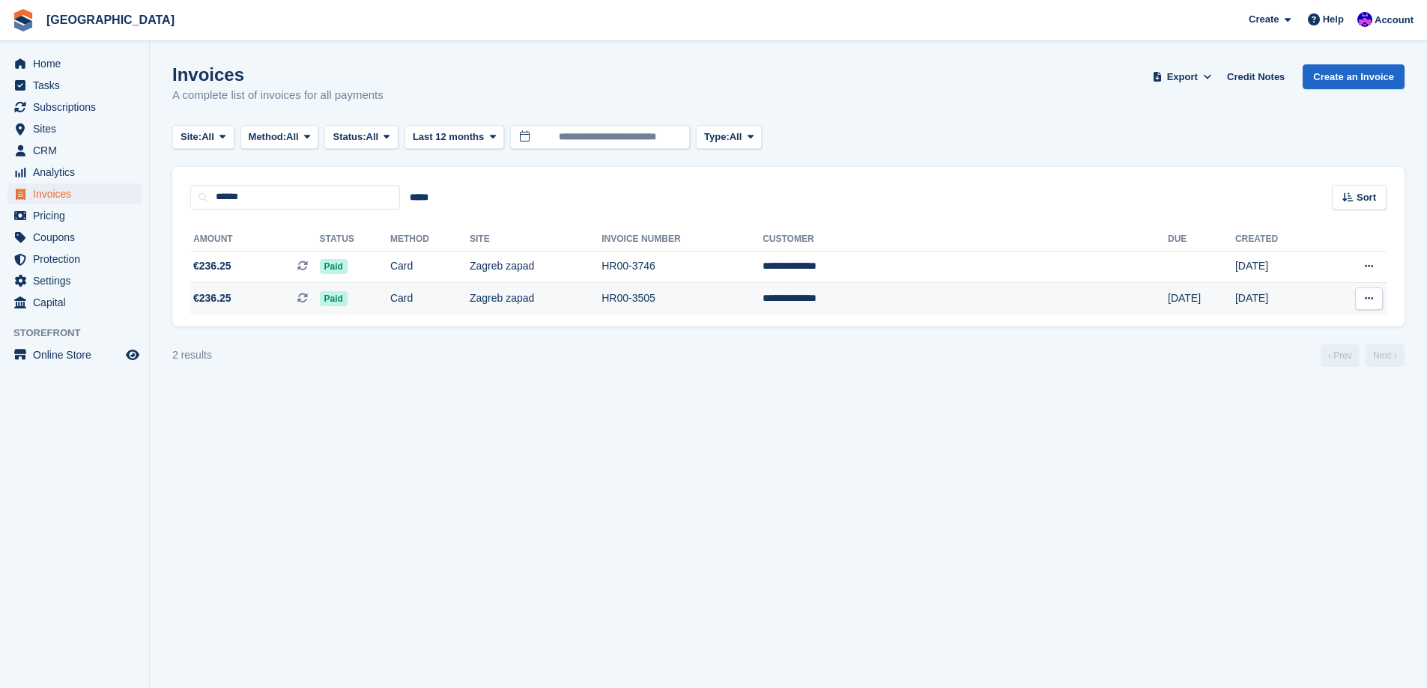
click at [583, 293] on td "Zagreb zapad" at bounding box center [536, 298] width 132 height 31
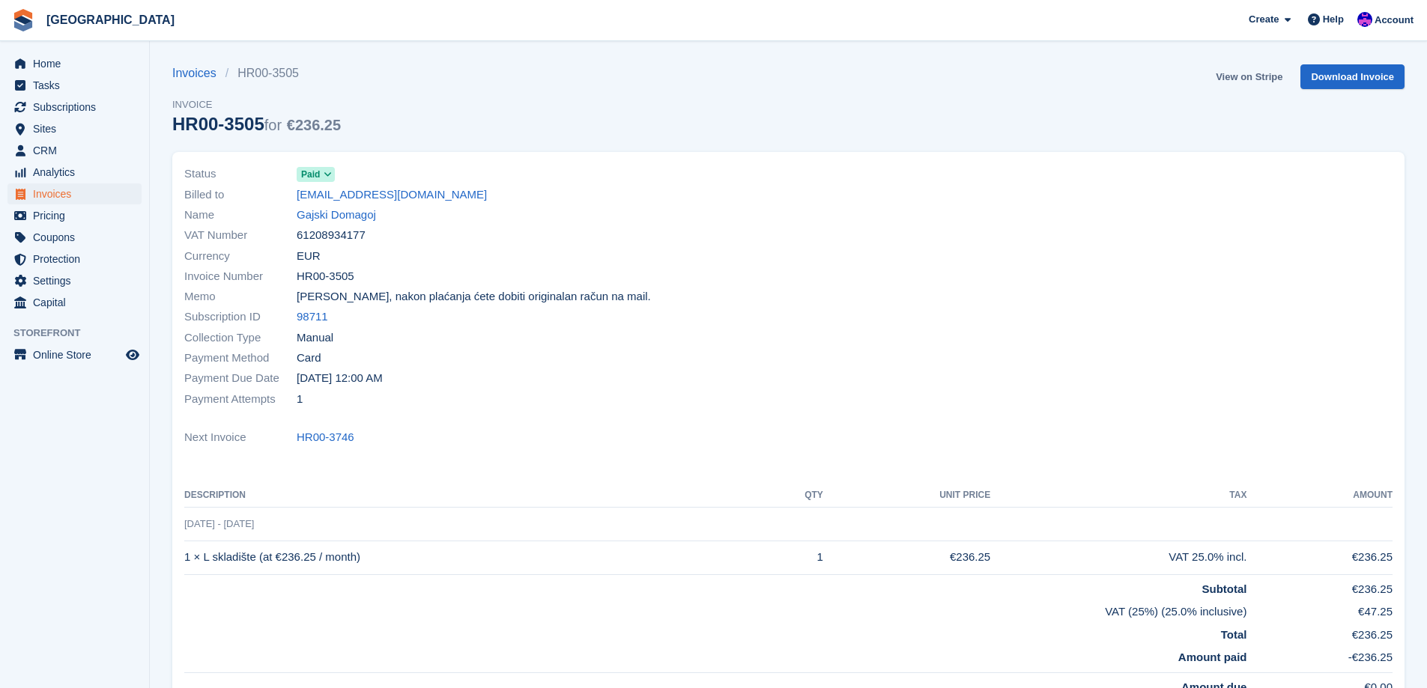
click at [1251, 77] on link "View on Stripe" at bounding box center [1249, 76] width 79 height 25
click at [356, 224] on div "Name [GEOGRAPHIC_DATA]" at bounding box center [482, 215] width 596 height 20
click at [358, 217] on link "Gajski Domagoj" at bounding box center [336, 215] width 79 height 17
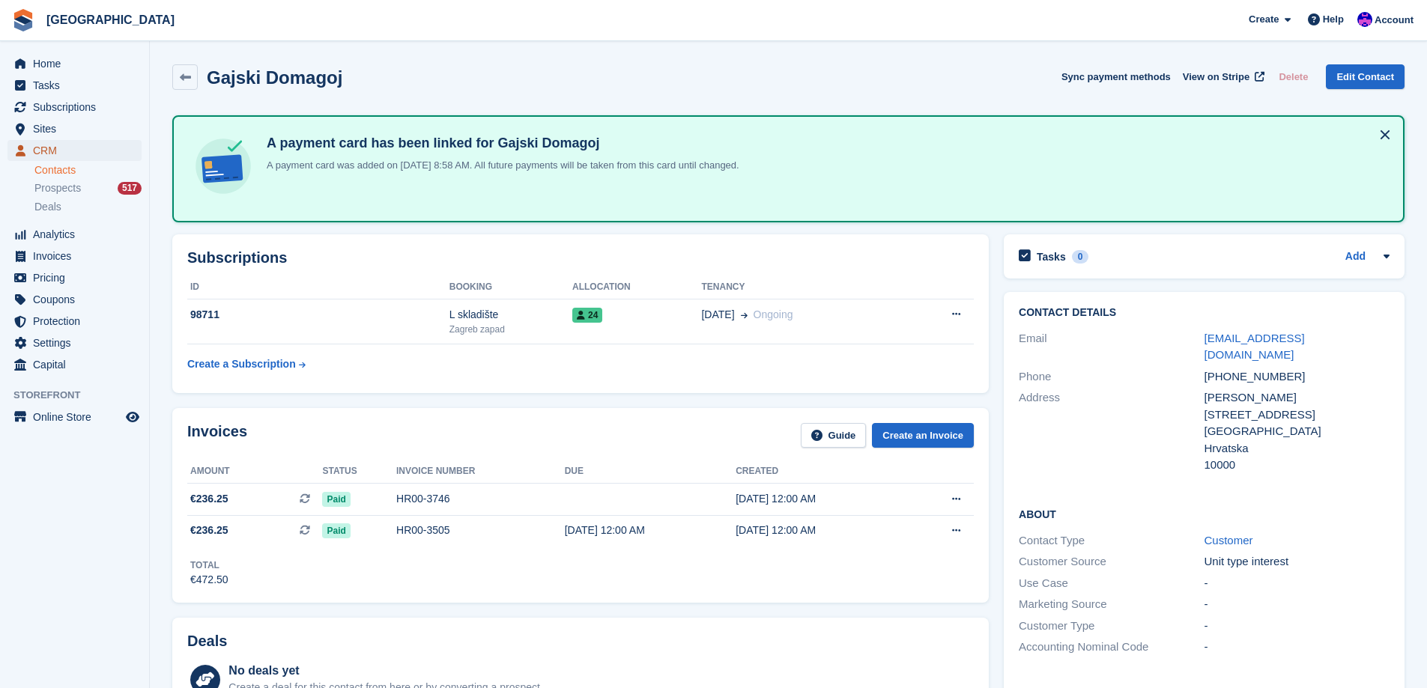
click at [58, 141] on span "CRM" at bounding box center [78, 150] width 90 height 21
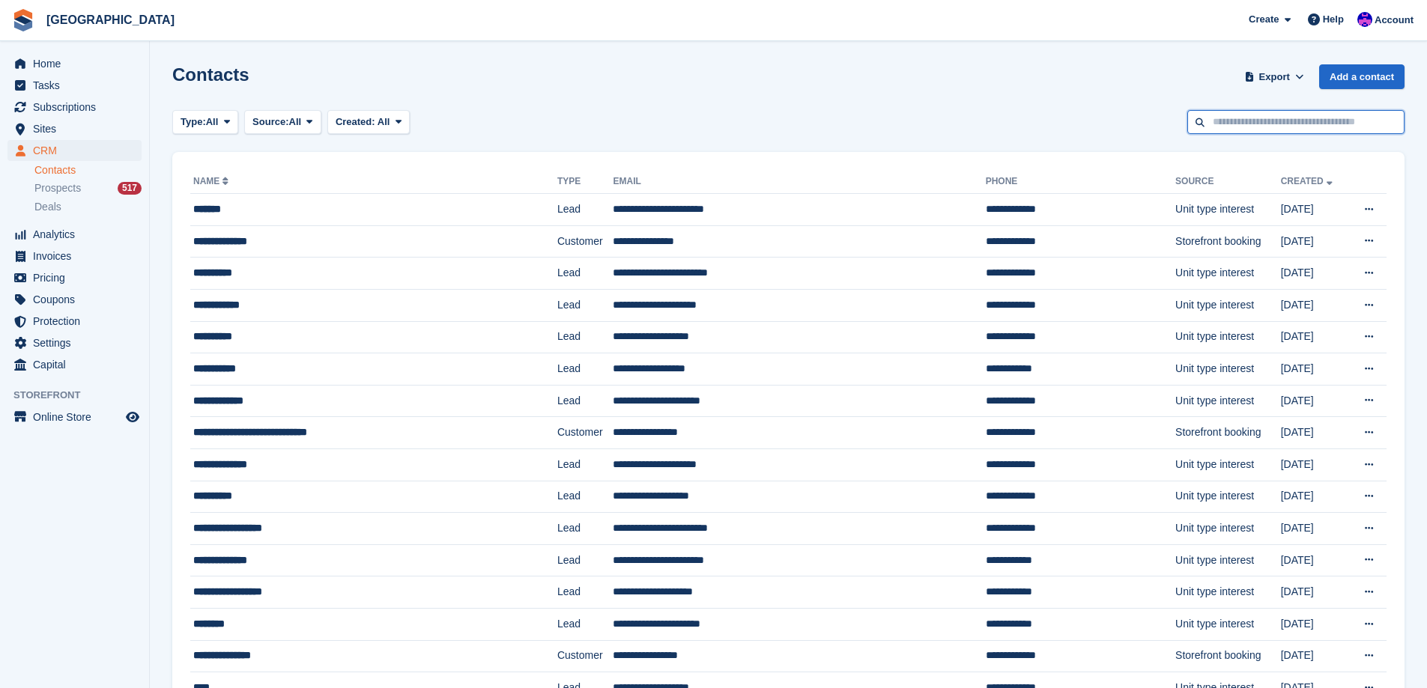
click at [1233, 125] on input "text" at bounding box center [1295, 122] width 217 height 25
type input "********"
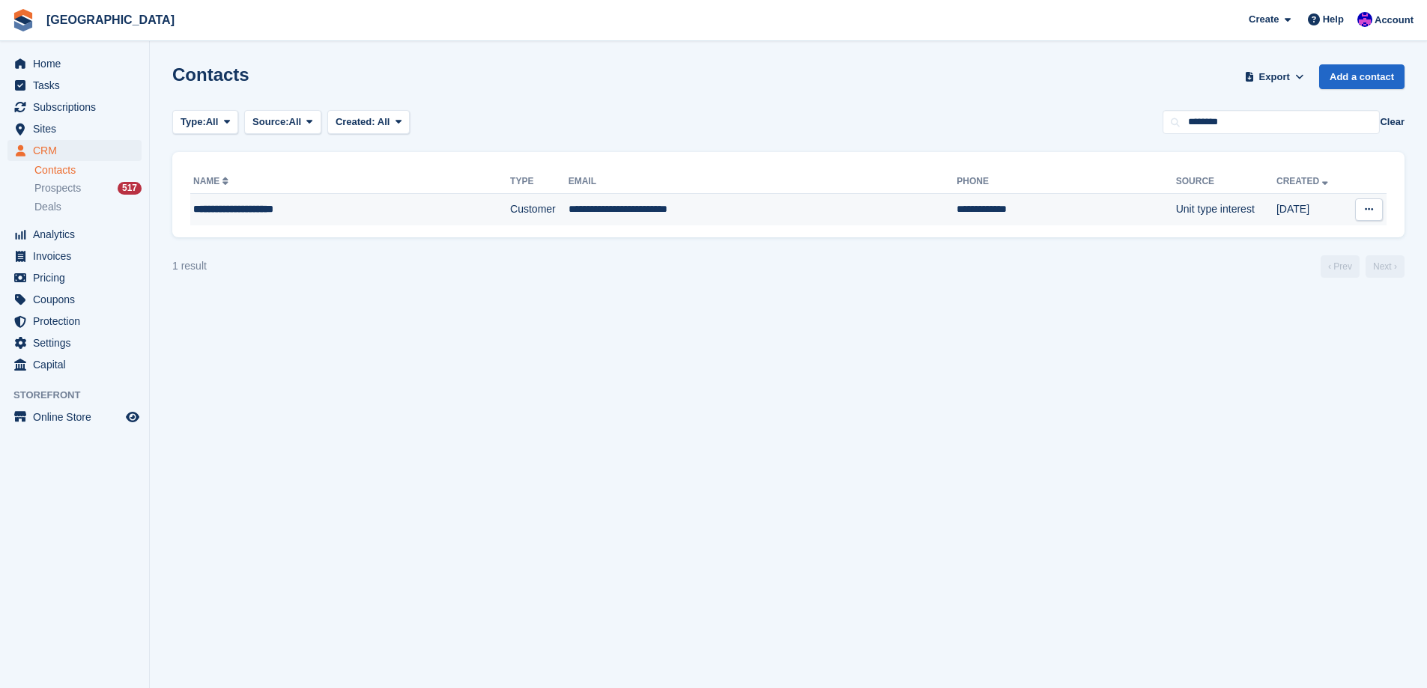
click at [345, 216] on div "**********" at bounding box center [316, 210] width 247 height 16
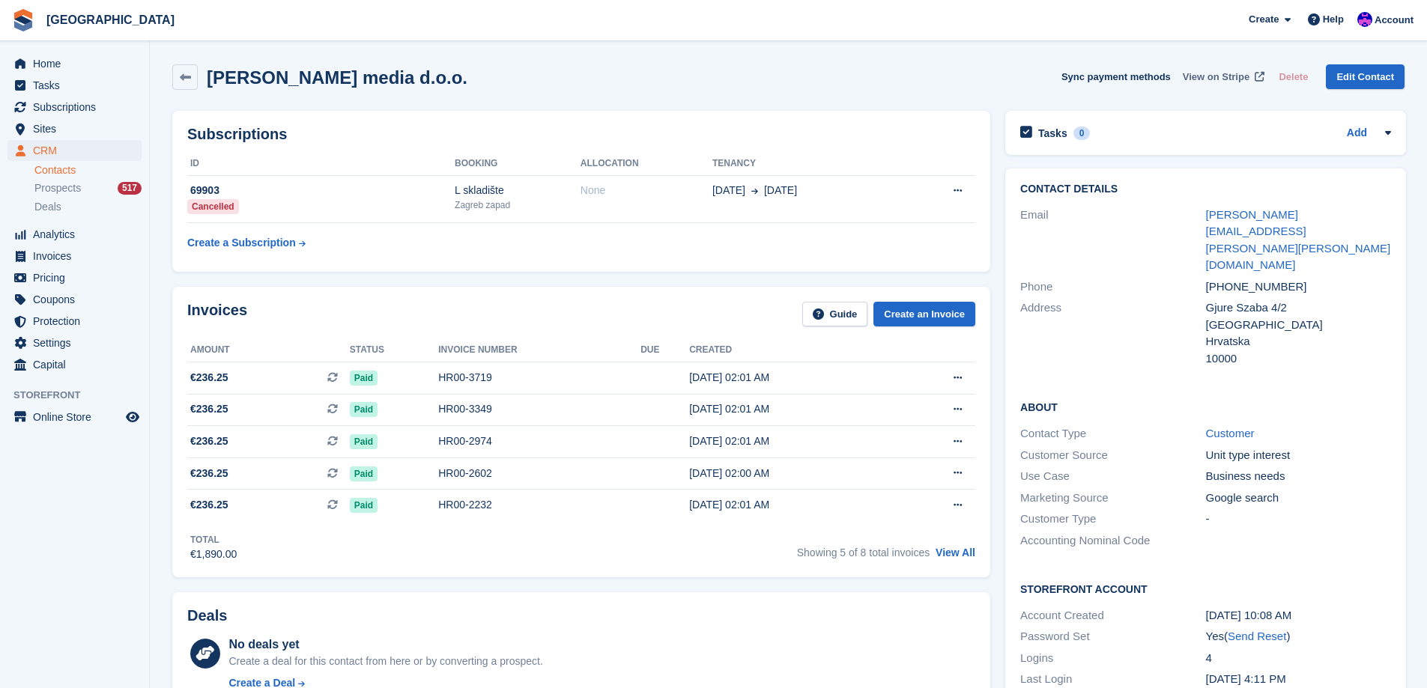
click at [1211, 66] on link "View on Stripe" at bounding box center [1222, 76] width 91 height 25
click at [70, 264] on span "Invoices" at bounding box center [78, 256] width 90 height 21
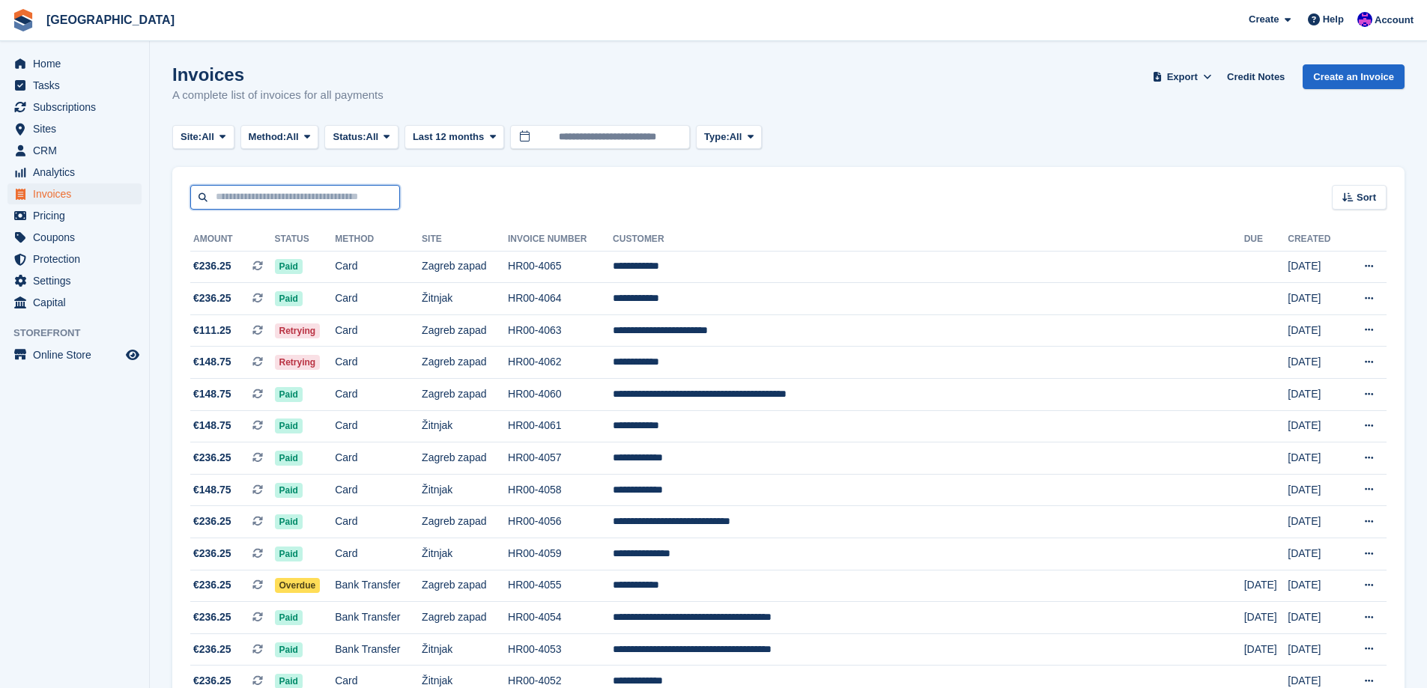
click at [311, 207] on input "text" at bounding box center [295, 197] width 210 height 25
type input "********"
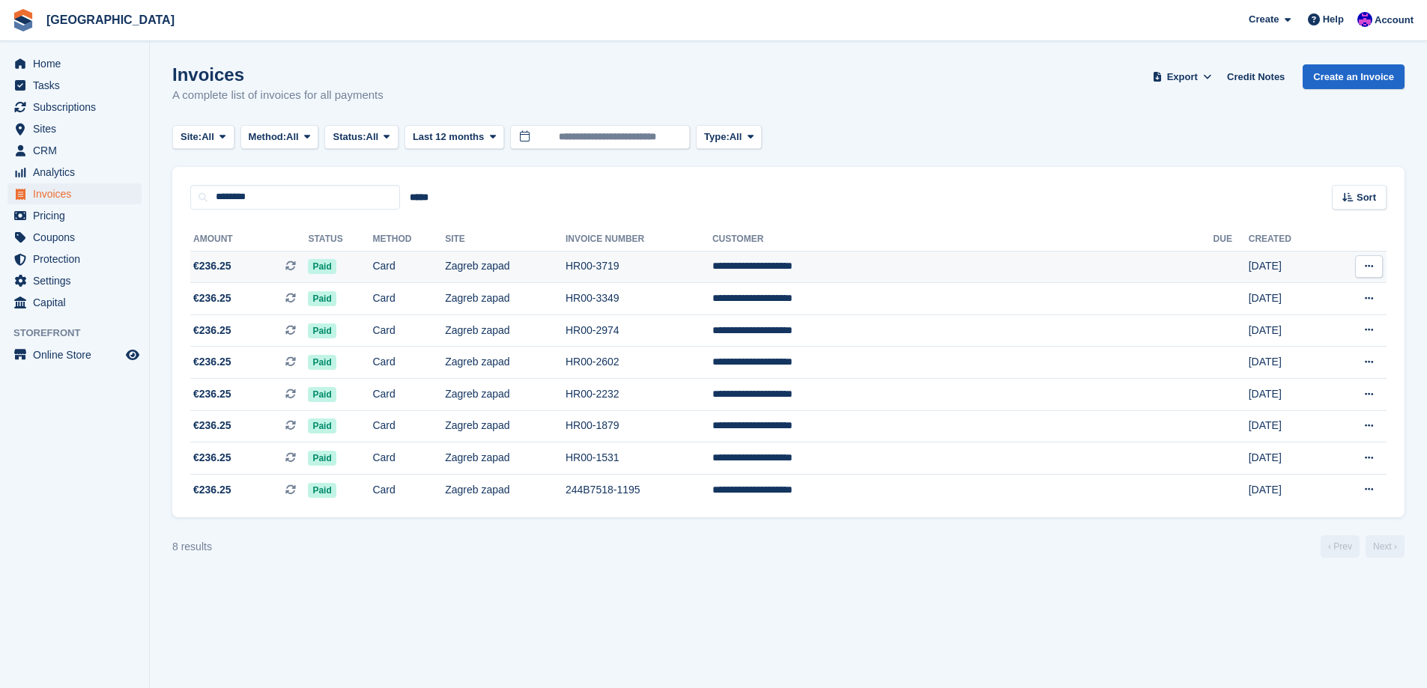
click at [566, 261] on td "Zagreb zapad" at bounding box center [505, 267] width 121 height 32
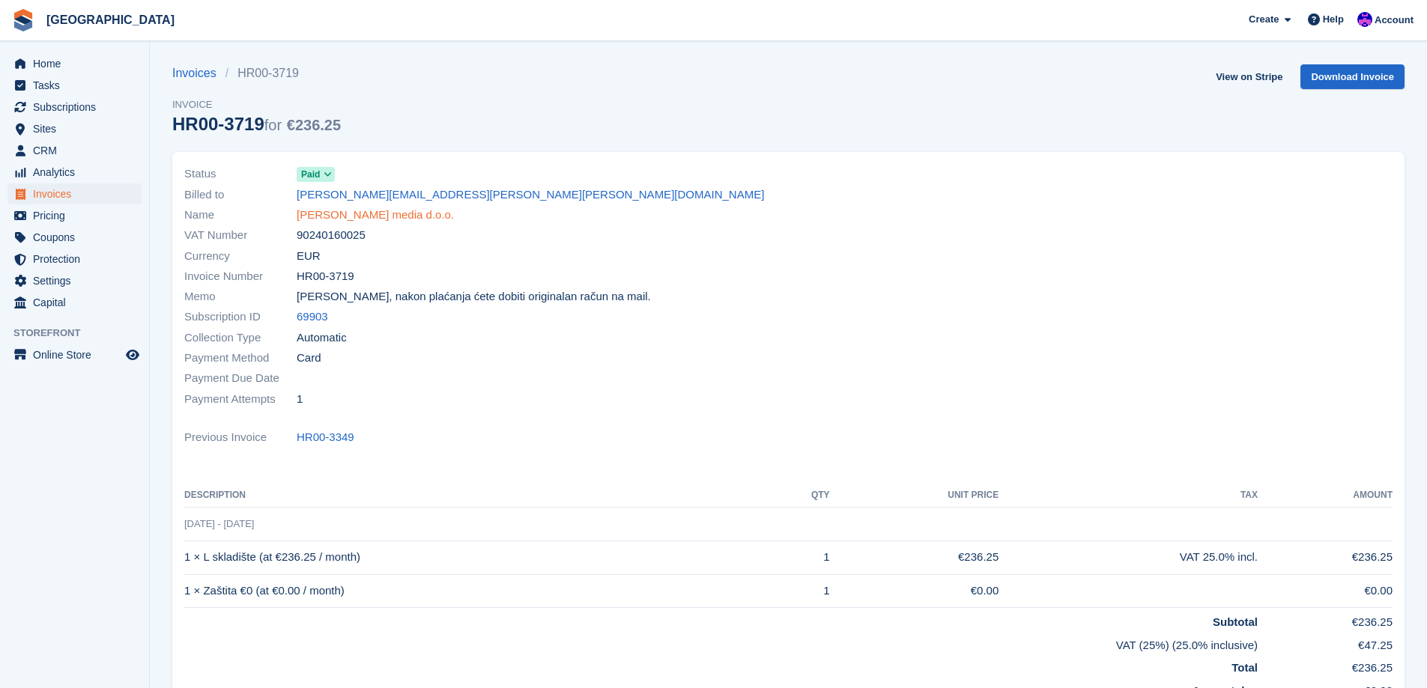
click at [375, 217] on link "Leonardo media d.o.o." at bounding box center [375, 215] width 157 height 17
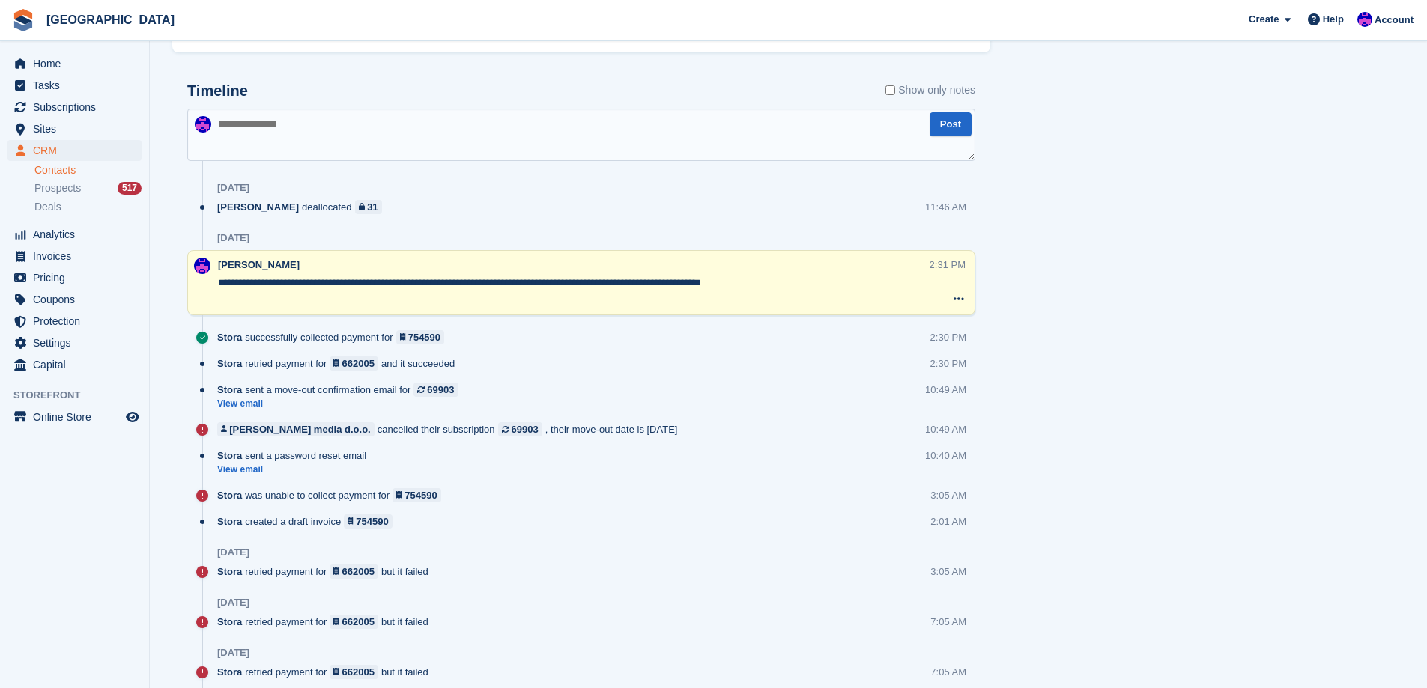
scroll to position [749, 0]
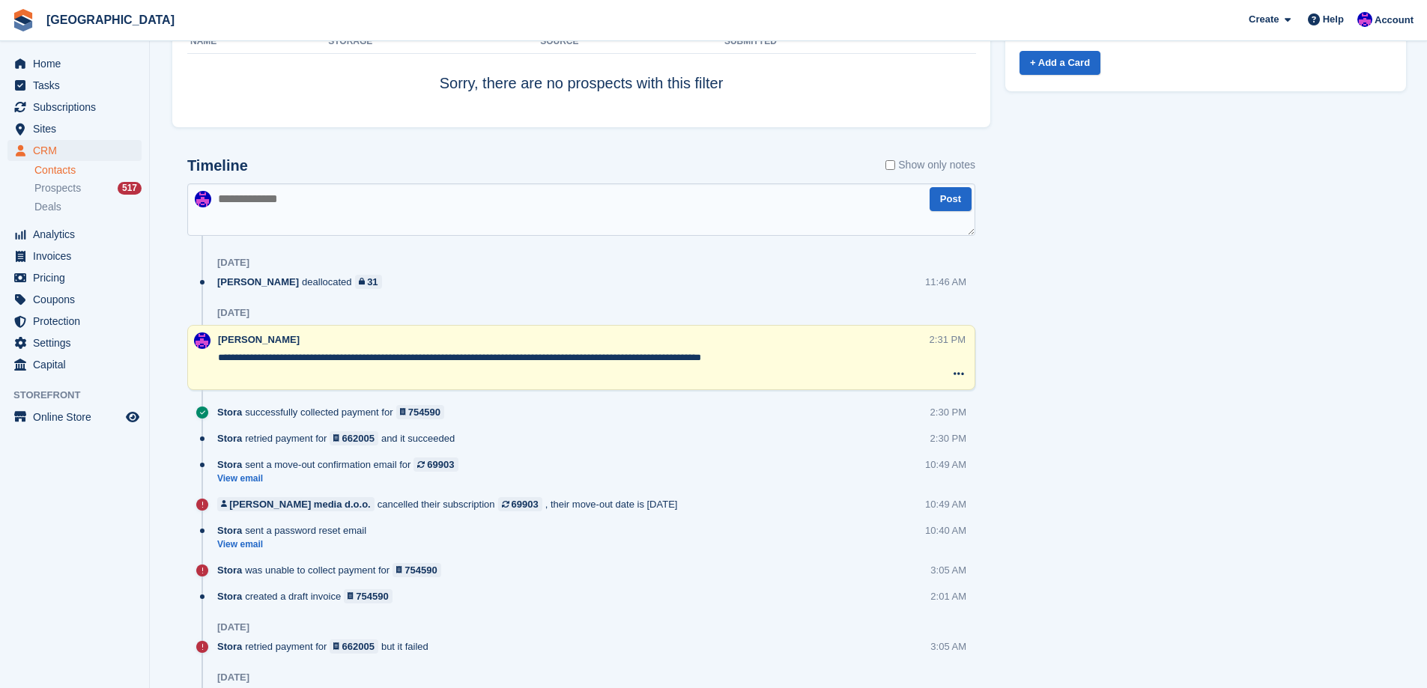
drag, startPoint x: 219, startPoint y: 360, endPoint x: 283, endPoint y: 365, distance: 64.6
click at [283, 365] on textarea "**********" at bounding box center [574, 358] width 712 height 15
click at [1133, 353] on div "Tasks 0 Add No tasks related to Leonardo media d.o.o. Contact Details Email mon…" at bounding box center [1206, 484] width 416 height 2261
drag, startPoint x: 225, startPoint y: 359, endPoint x: 855, endPoint y: 355, distance: 630.1
click at [855, 355] on textarea "**********" at bounding box center [574, 358] width 712 height 15
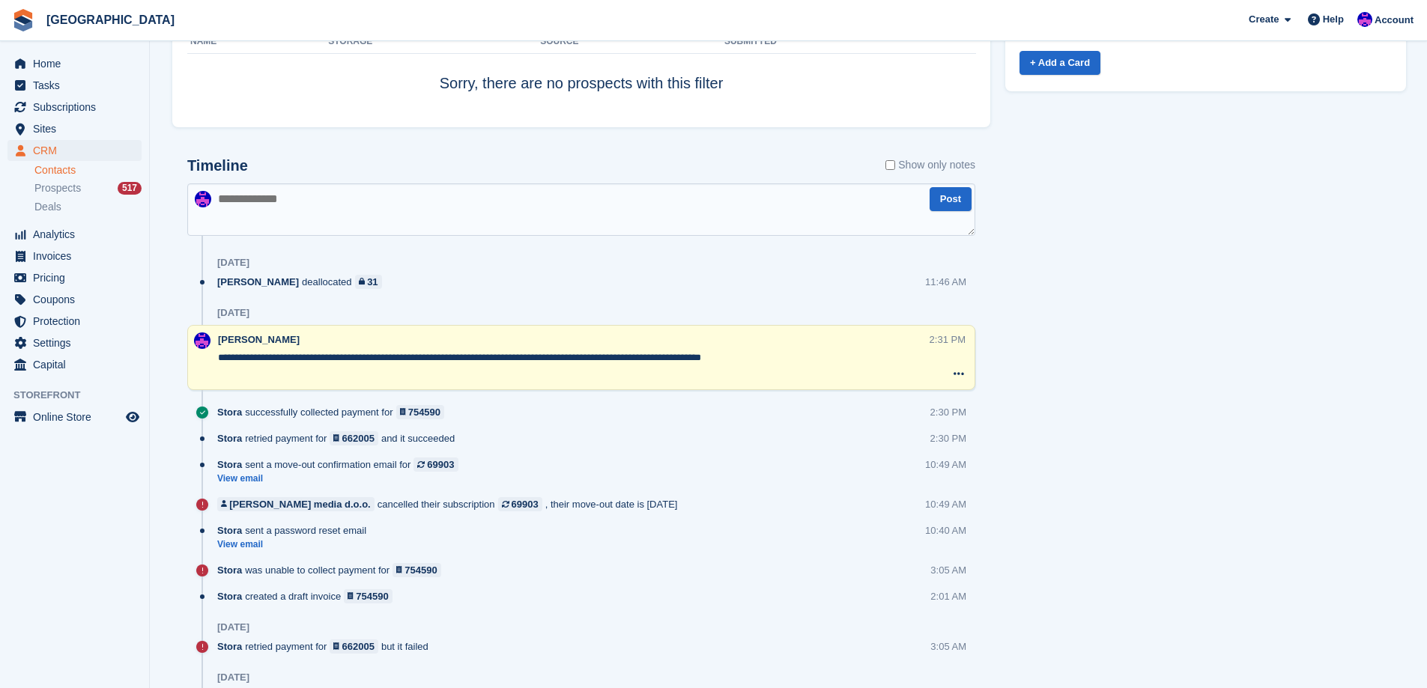
click at [1181, 518] on div "Tasks 0 Add No tasks related to Leonardo media d.o.o. Contact Details Email mon…" at bounding box center [1206, 484] width 416 height 2261
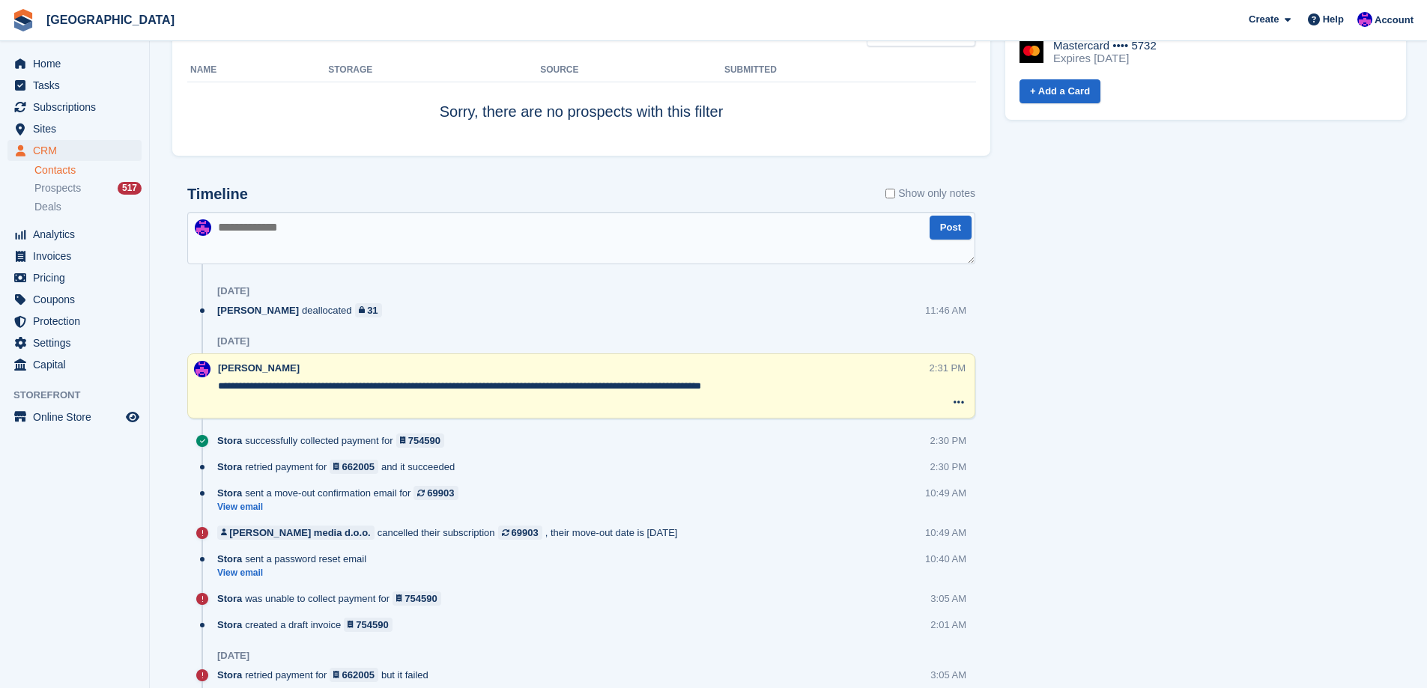
scroll to position [674, 0]
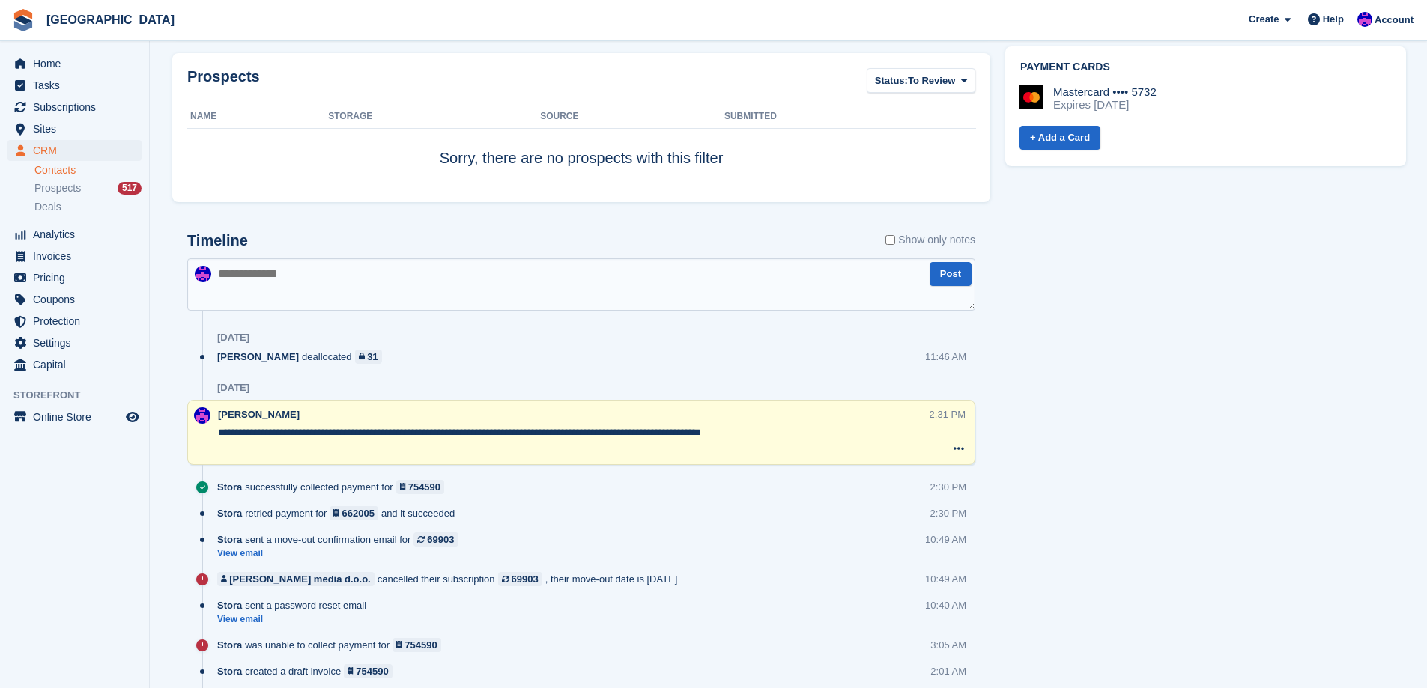
click at [327, 439] on textarea "**********" at bounding box center [574, 433] width 712 height 15
click at [1282, 488] on div "Tasks 0 Add No tasks related to Leonardo media d.o.o. Contact Details Email mon…" at bounding box center [1206, 559] width 416 height 2261
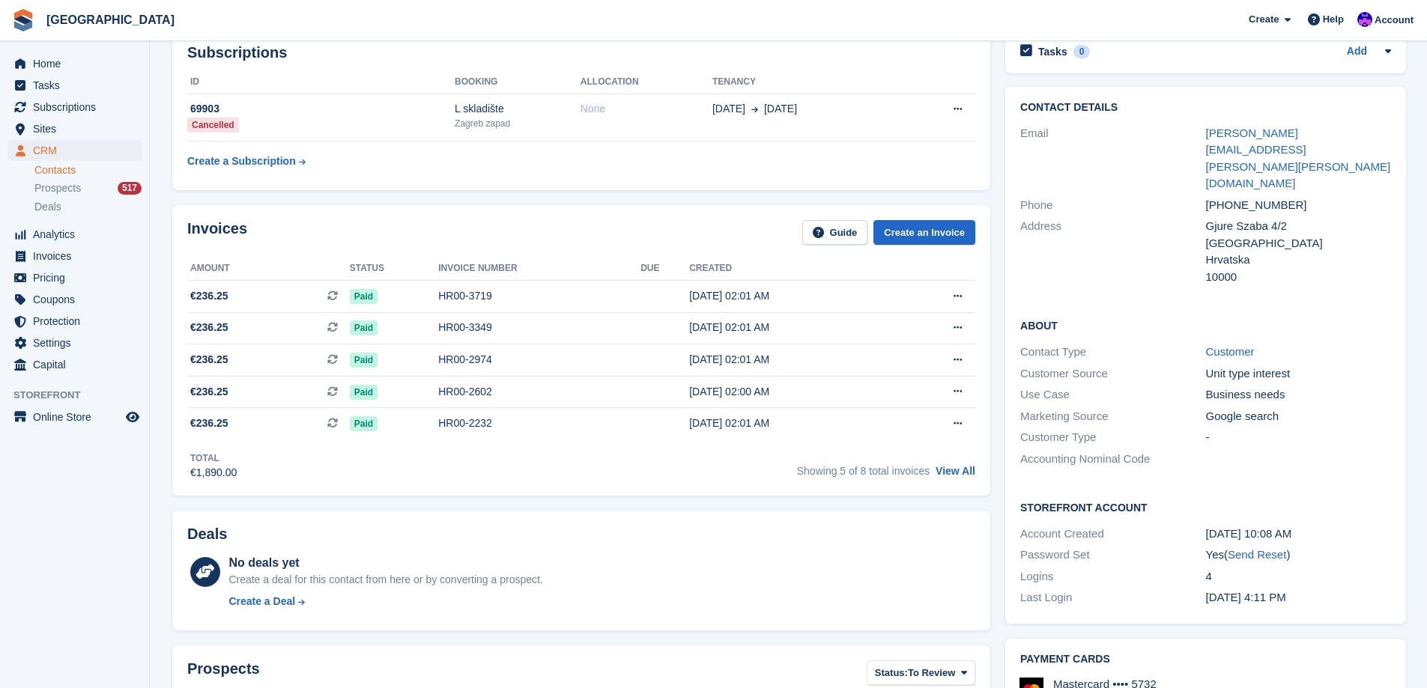
scroll to position [0, 0]
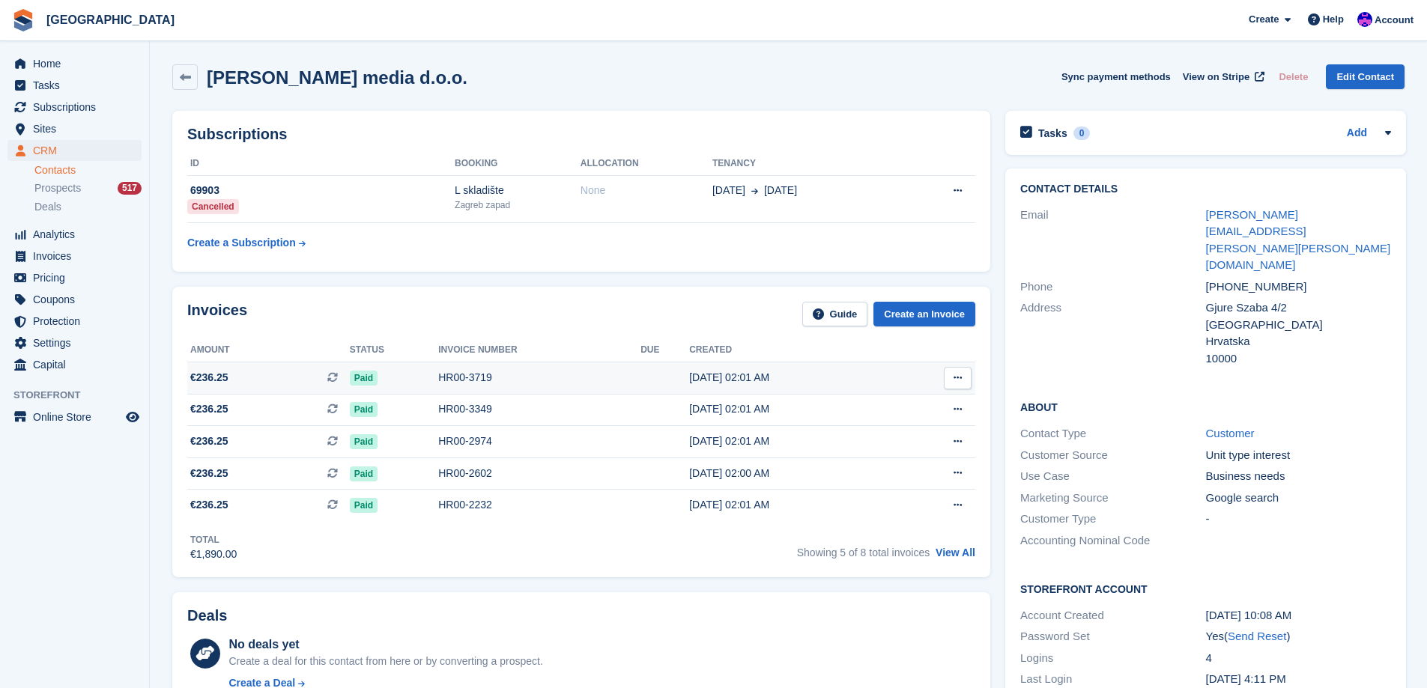
click at [509, 373] on div "HR00-3719" at bounding box center [539, 378] width 202 height 16
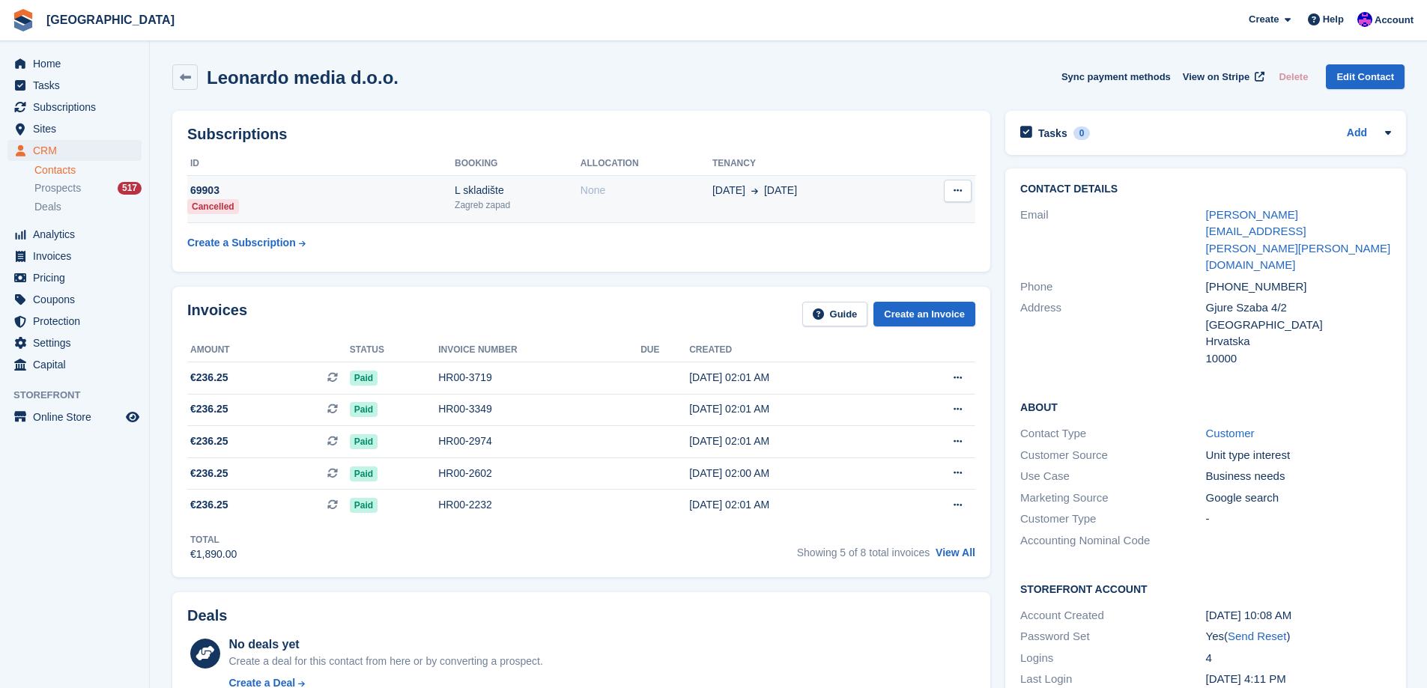
click at [506, 215] on td "L skladište Zagreb zapad" at bounding box center [518, 199] width 126 height 48
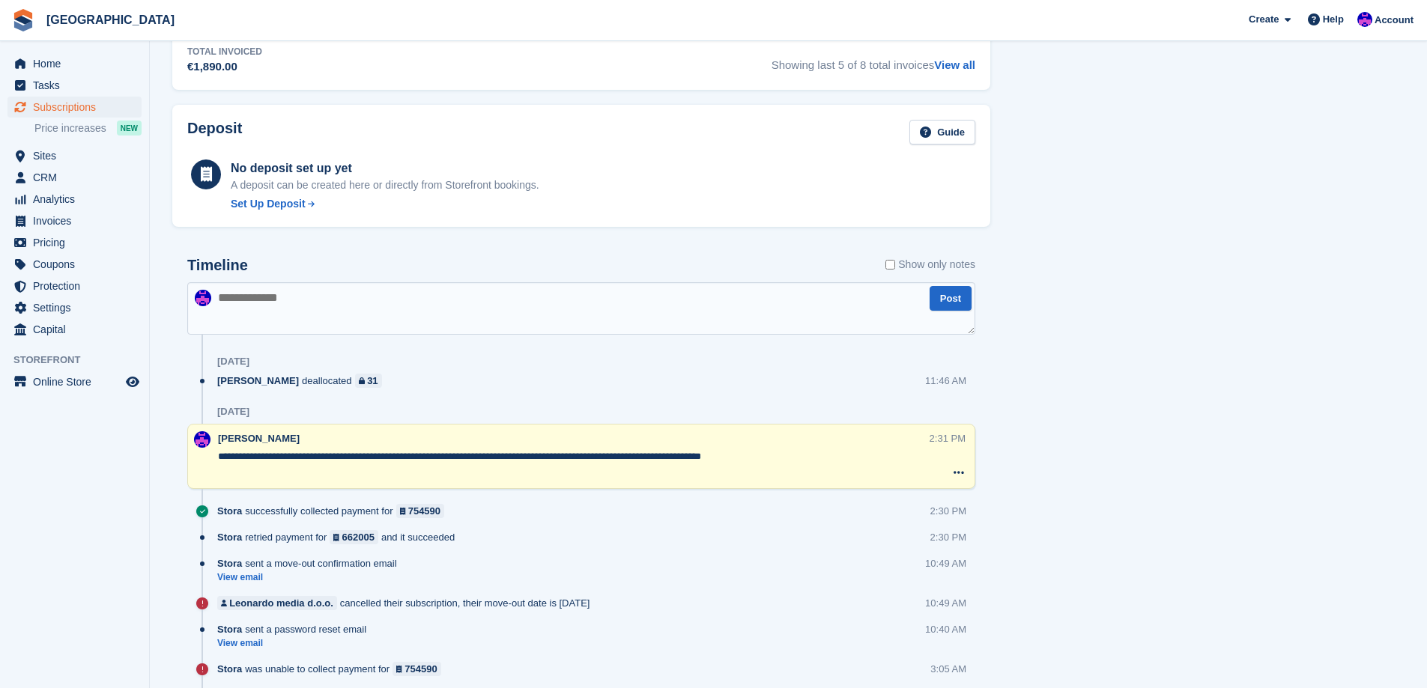
scroll to position [749, 0]
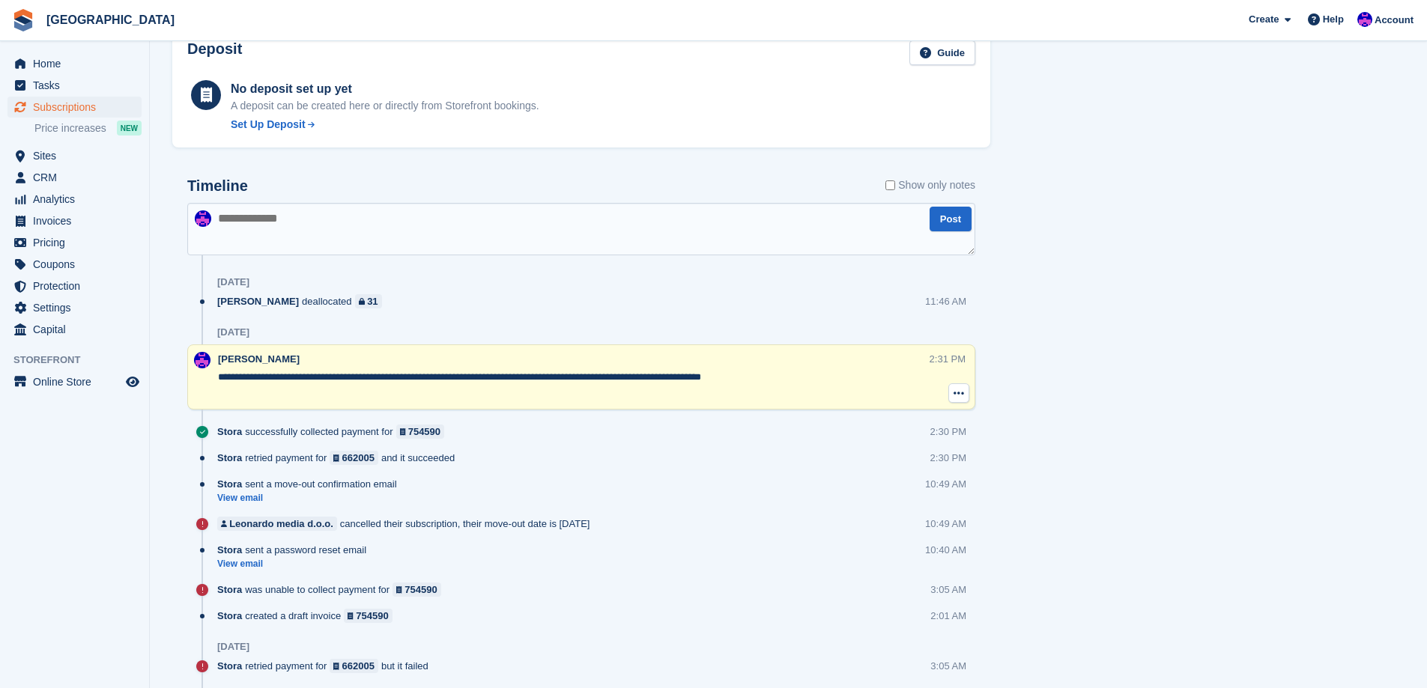
click at [955, 387] on icon at bounding box center [959, 393] width 10 height 12
click at [1132, 342] on div "Tasks 0 Add No tasks related to Subscription #69903 Booking Customer [PERSON_NA…" at bounding box center [1206, 494] width 416 height 2277
click at [1143, 338] on div "Tasks 0 Add No tasks related to Subscription #69903 Booking Customer [PERSON_NA…" at bounding box center [1206, 494] width 416 height 2277
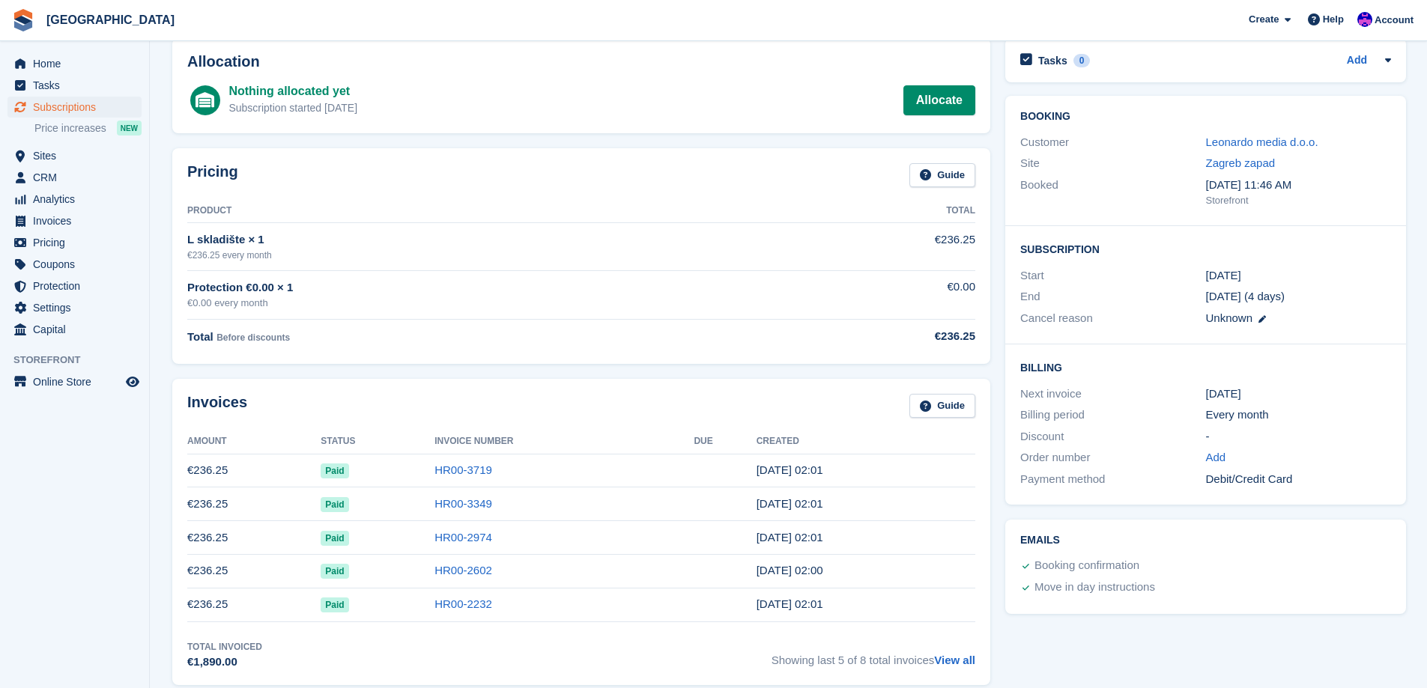
scroll to position [0, 0]
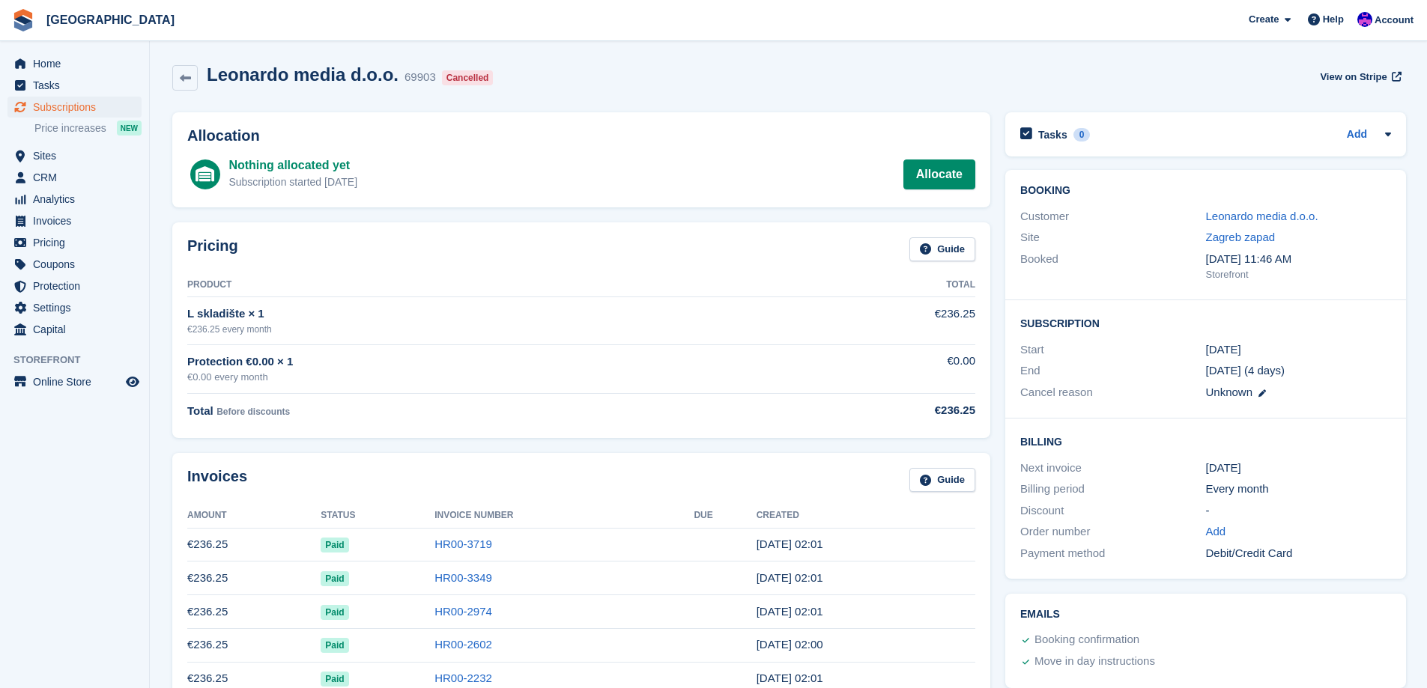
click at [697, 446] on div "Invoices Guide Amount Status Invoice Number Due Created €236.25 Paid HR00-3719 …" at bounding box center [581, 606] width 833 height 321
click at [700, 446] on div "Invoices Guide Amount Status Invoice Number Due Created €236.25 Paid HR00-3719 …" at bounding box center [581, 606] width 833 height 321
click at [472, 572] on link "HR00-3349" at bounding box center [464, 578] width 58 height 13
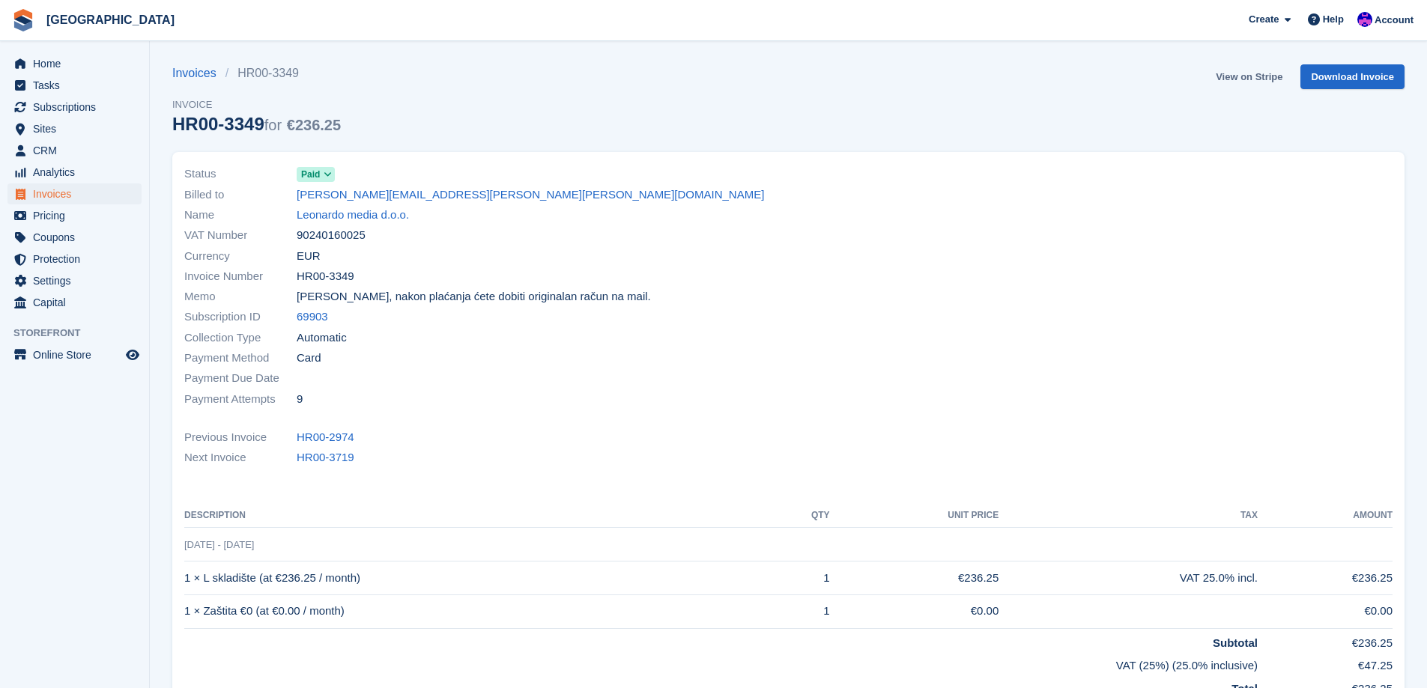
click at [1250, 84] on link "View on Stripe" at bounding box center [1249, 76] width 79 height 25
click at [62, 138] on span "Sites" at bounding box center [78, 128] width 90 height 21
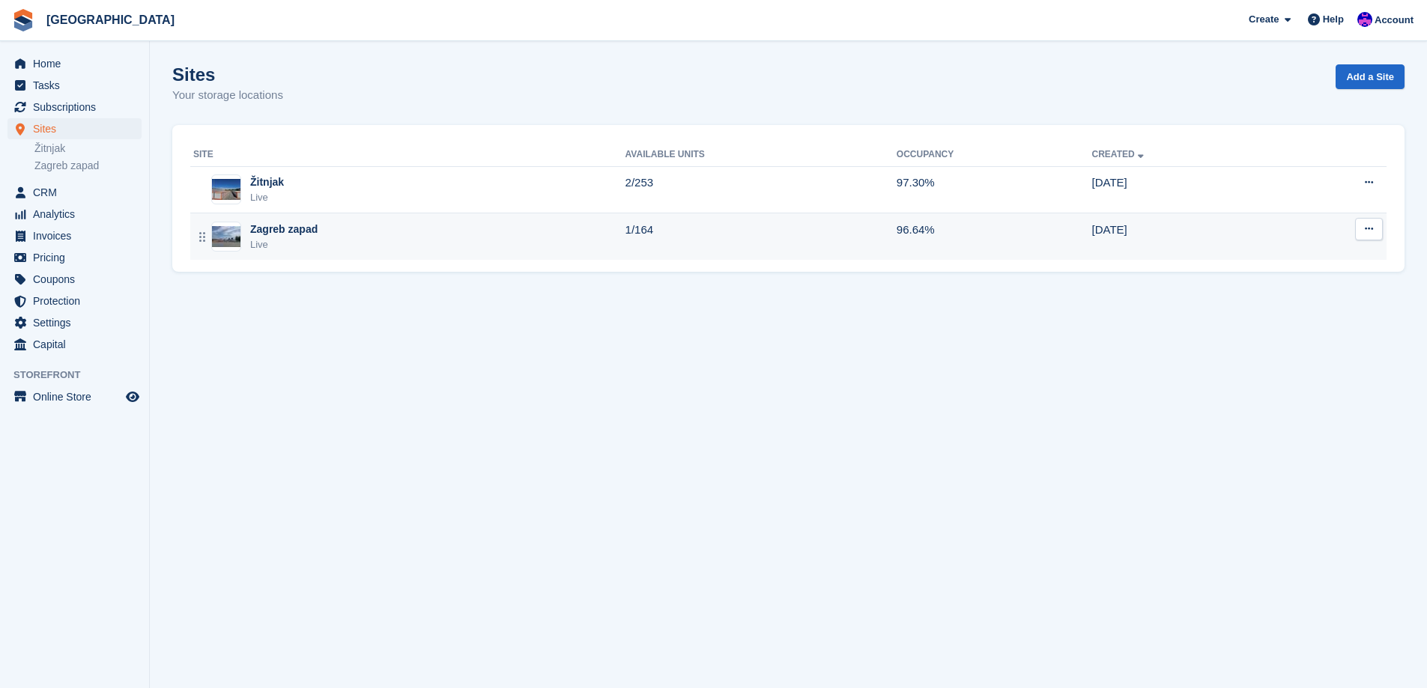
click at [396, 227] on div "Zagreb zapad Live" at bounding box center [409, 237] width 432 height 31
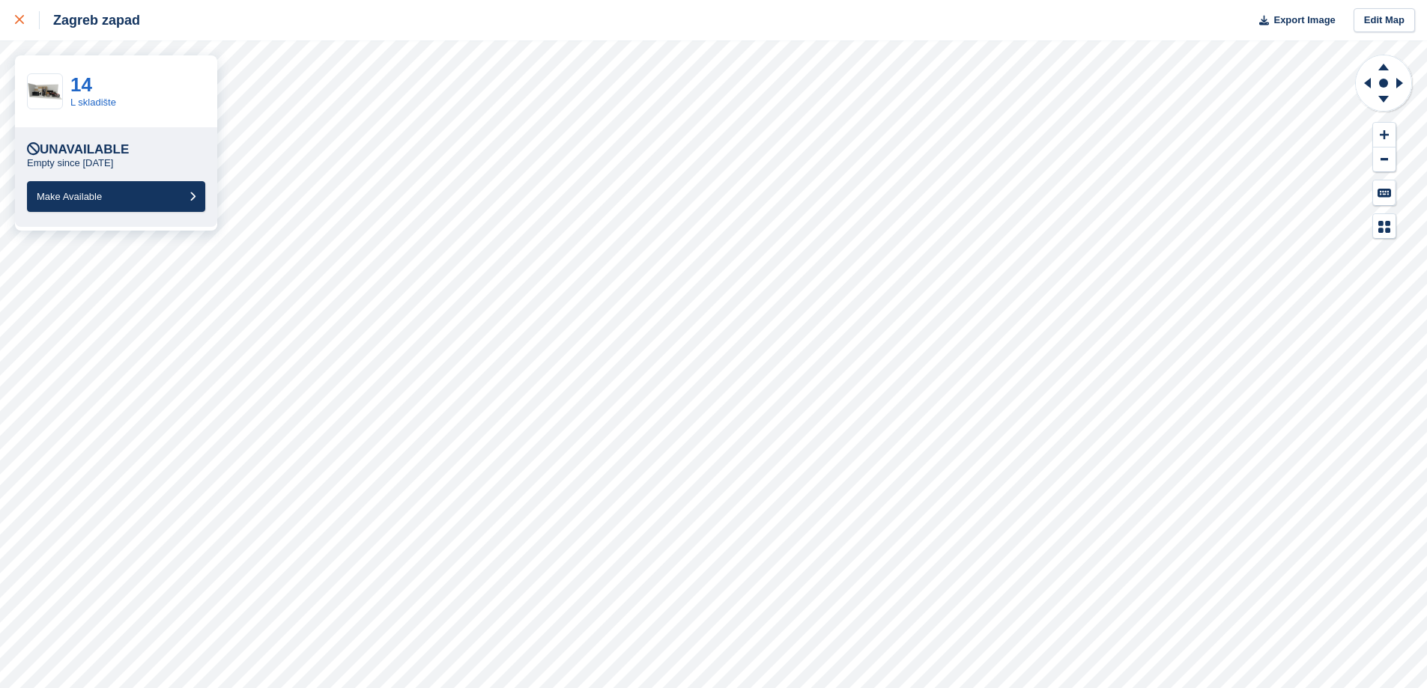
click at [25, 12] on div at bounding box center [27, 20] width 25 height 18
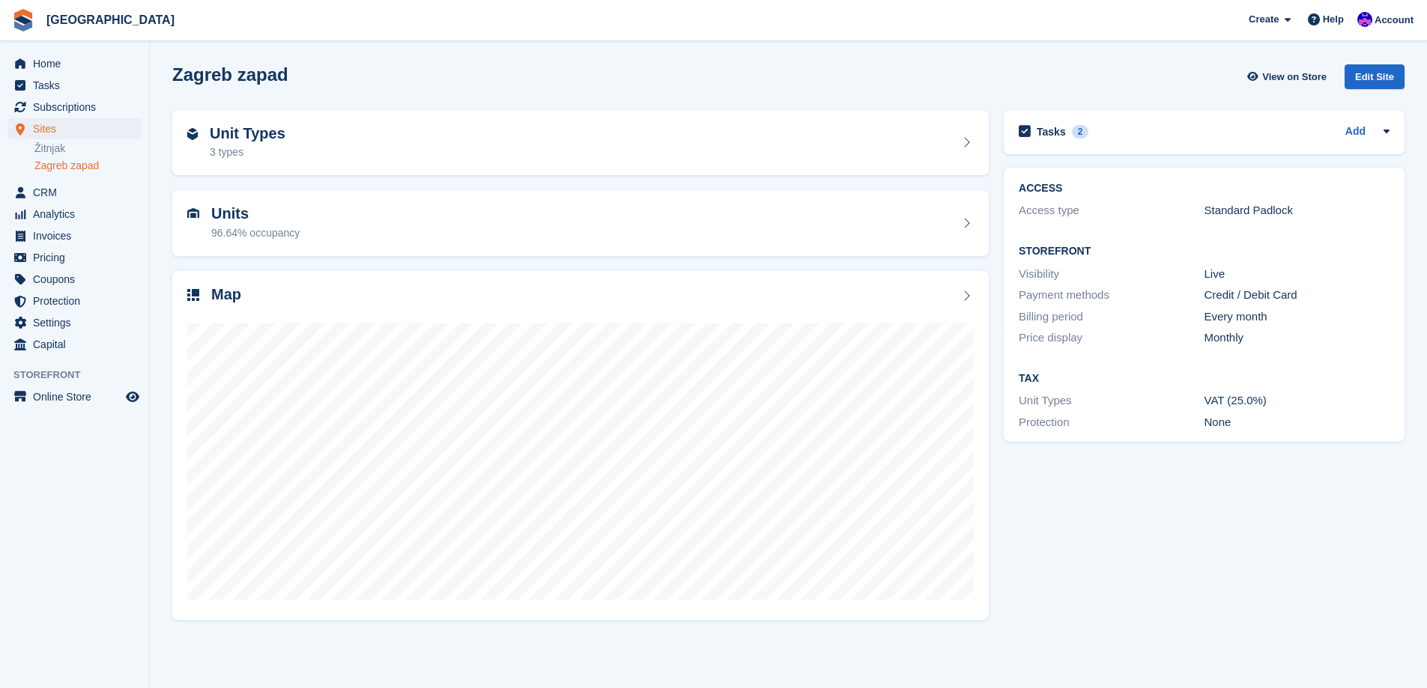
click at [1148, 593] on div "Tasks 2 Add Pitati jel produljuje [DATE]" at bounding box center [1204, 365] width 416 height 524
click at [60, 146] on link "Žitnjak" at bounding box center [87, 149] width 107 height 14
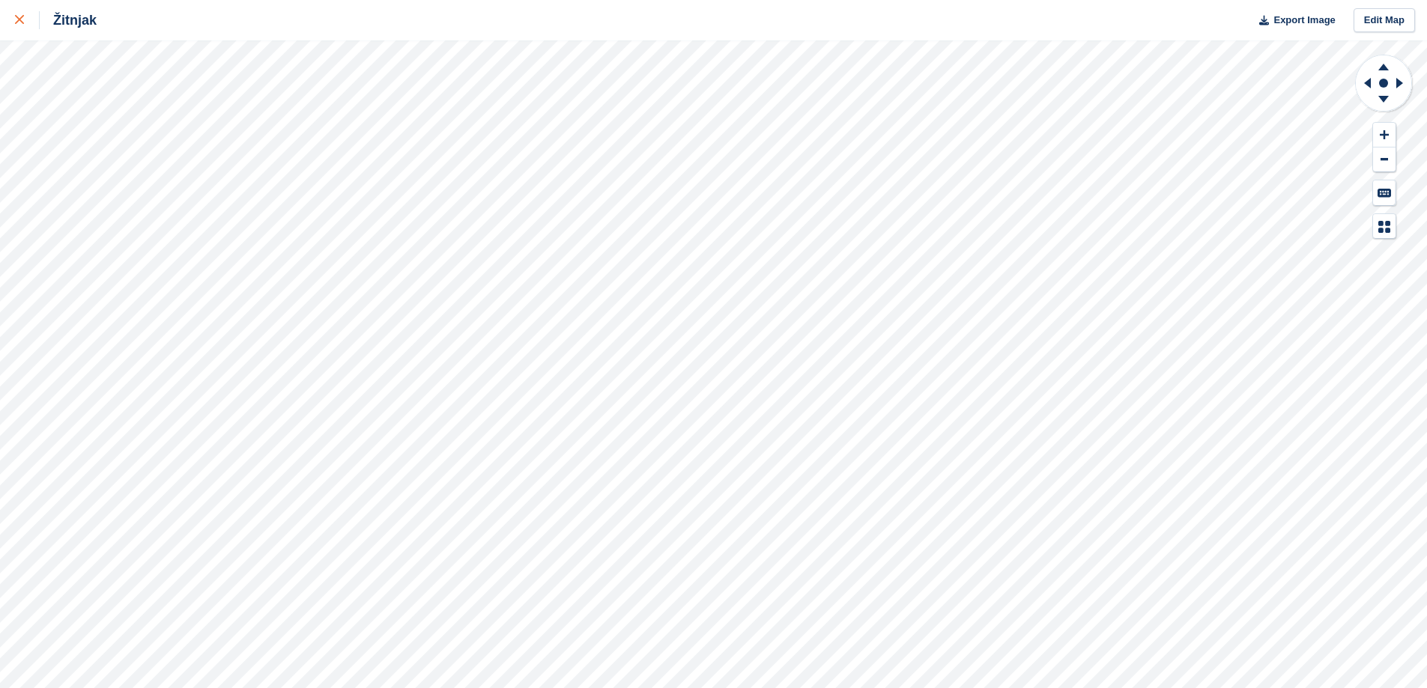
click at [18, 32] on link at bounding box center [20, 20] width 40 height 40
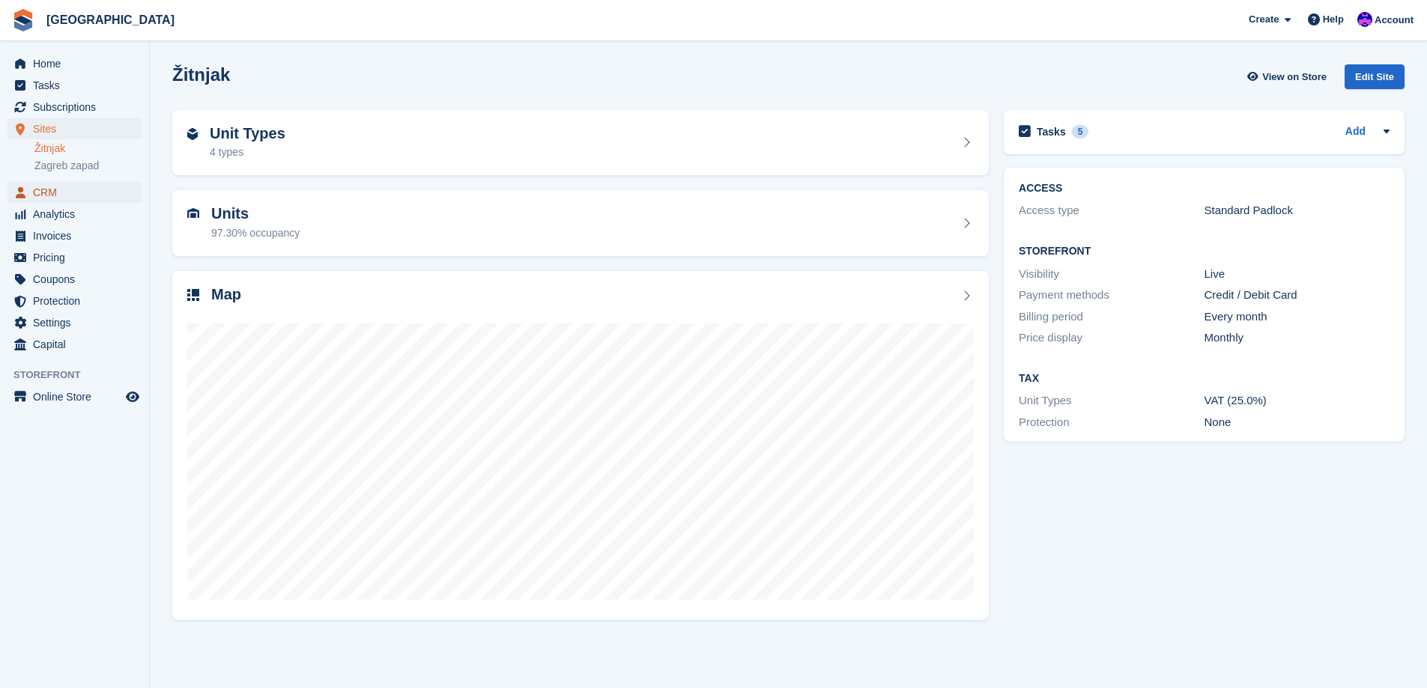
click at [56, 193] on span "CRM" at bounding box center [78, 192] width 90 height 21
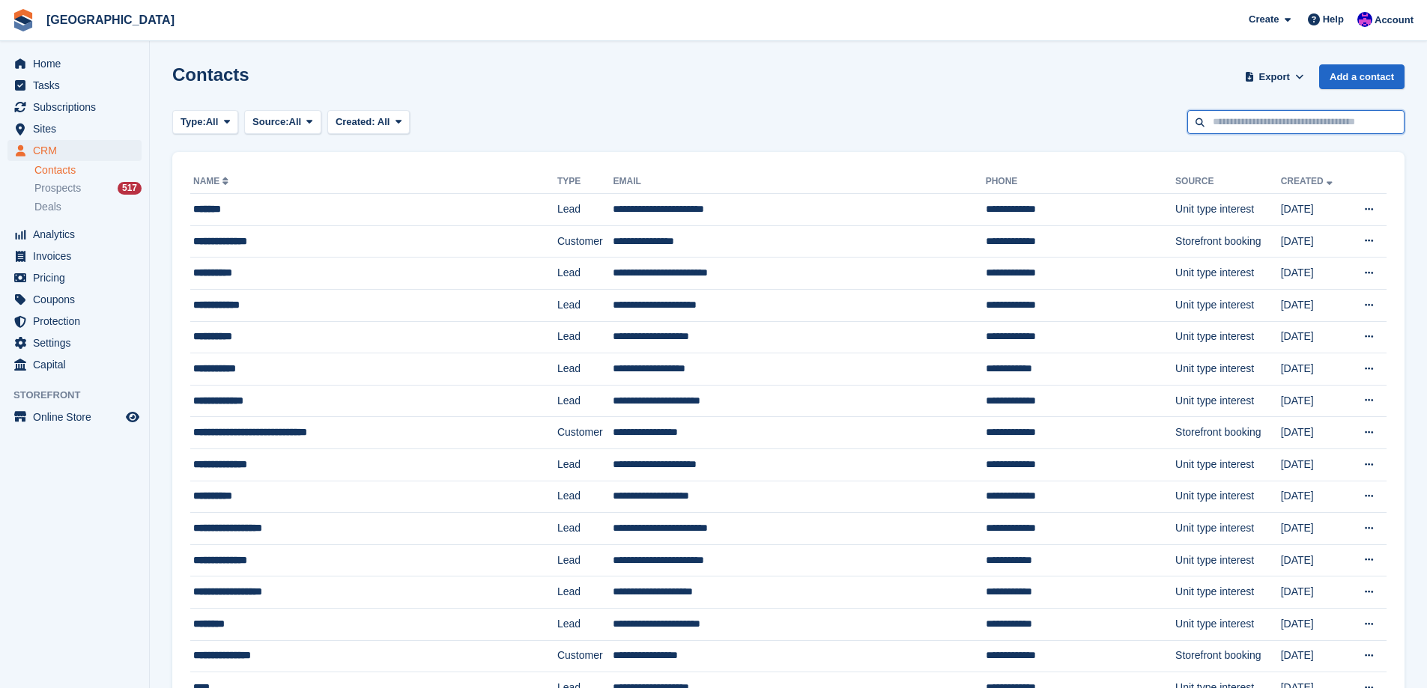
click at [1277, 131] on input "text" at bounding box center [1295, 122] width 217 height 25
type input "*******"
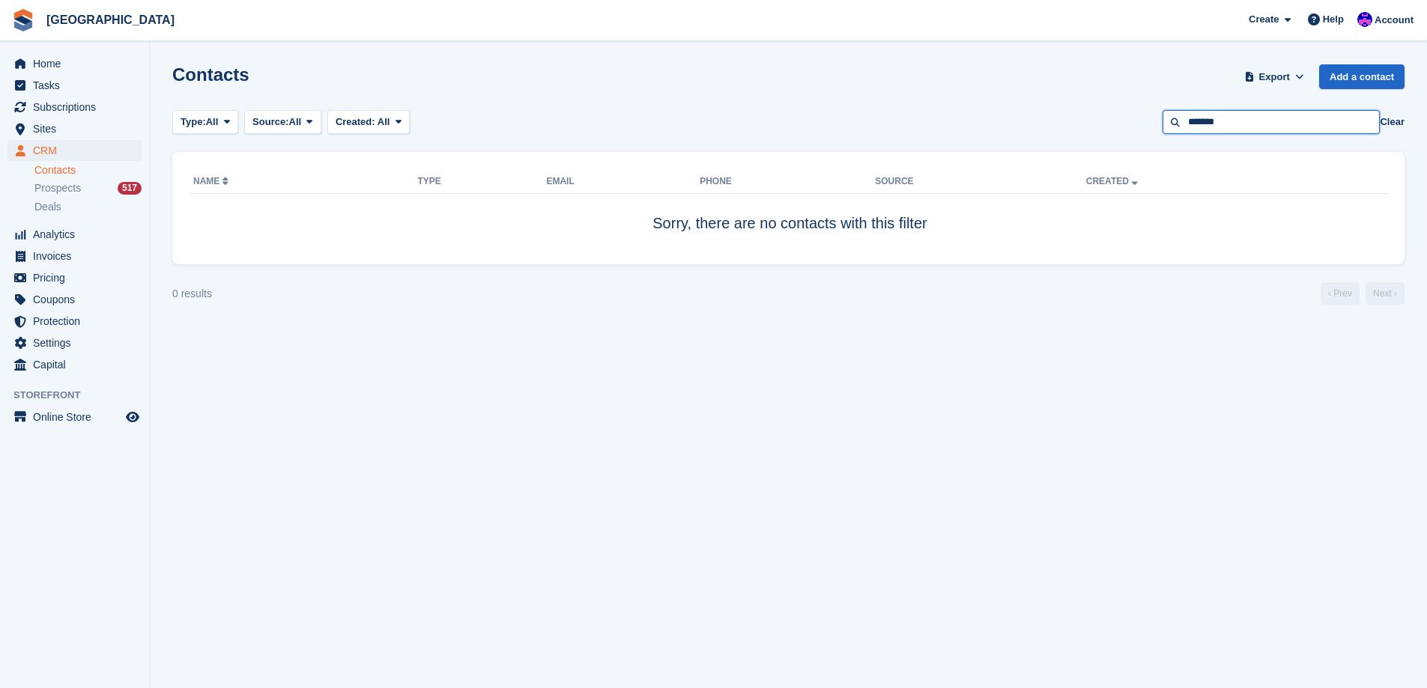
click at [1212, 123] on input "*******" at bounding box center [1271, 122] width 217 height 25
type input "********"
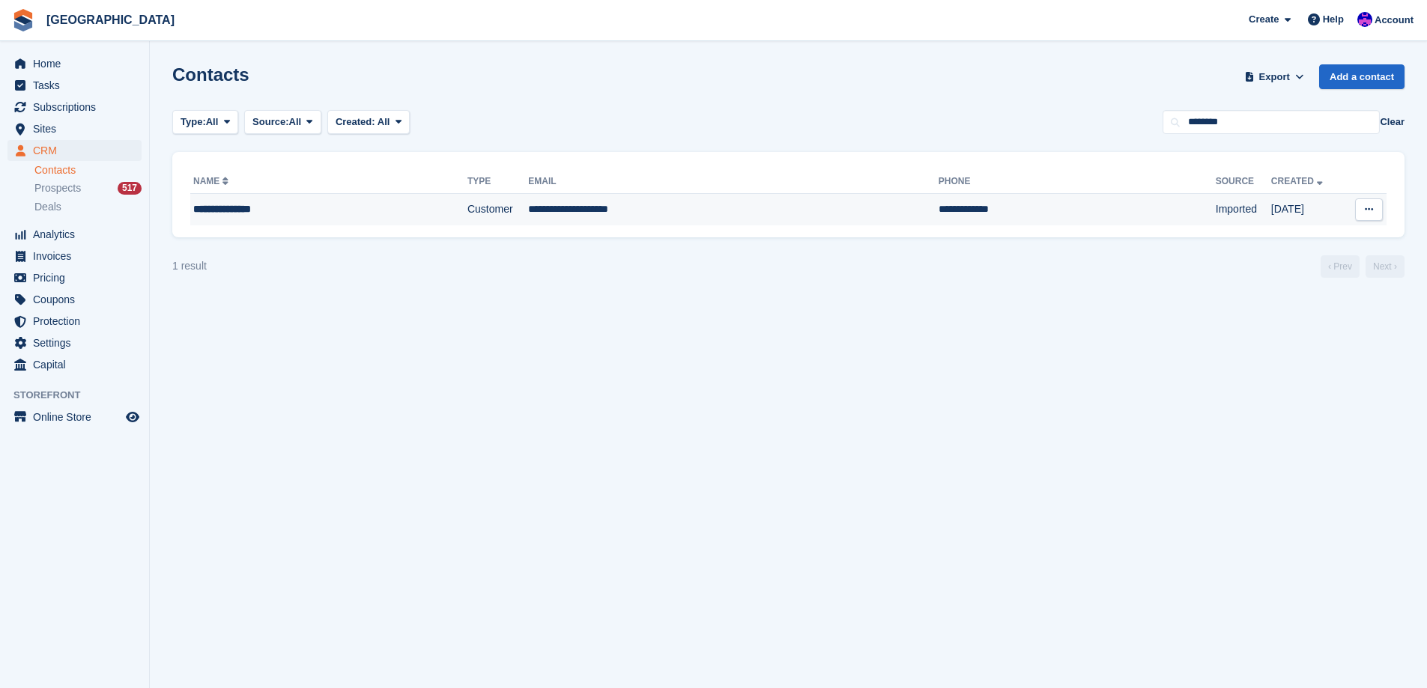
click at [492, 210] on td "Customer" at bounding box center [497, 209] width 61 height 31
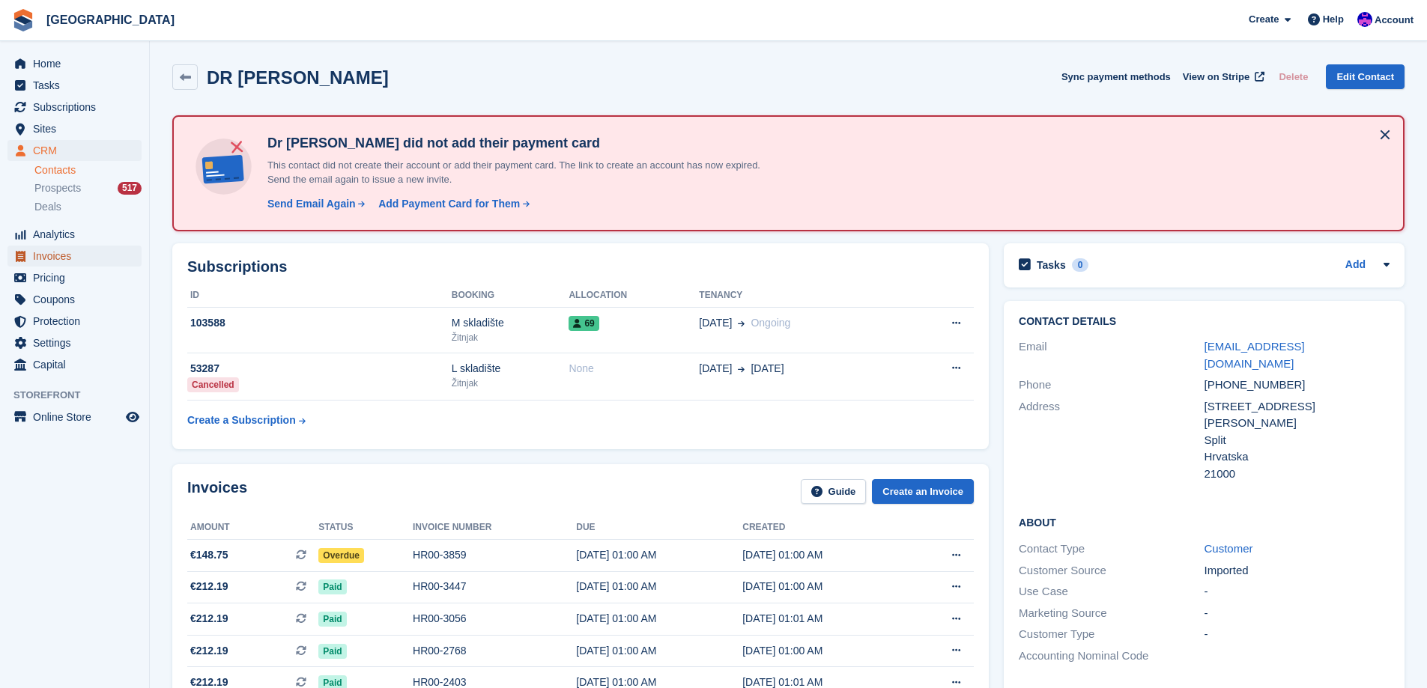
click at [61, 255] on span "Invoices" at bounding box center [78, 256] width 90 height 21
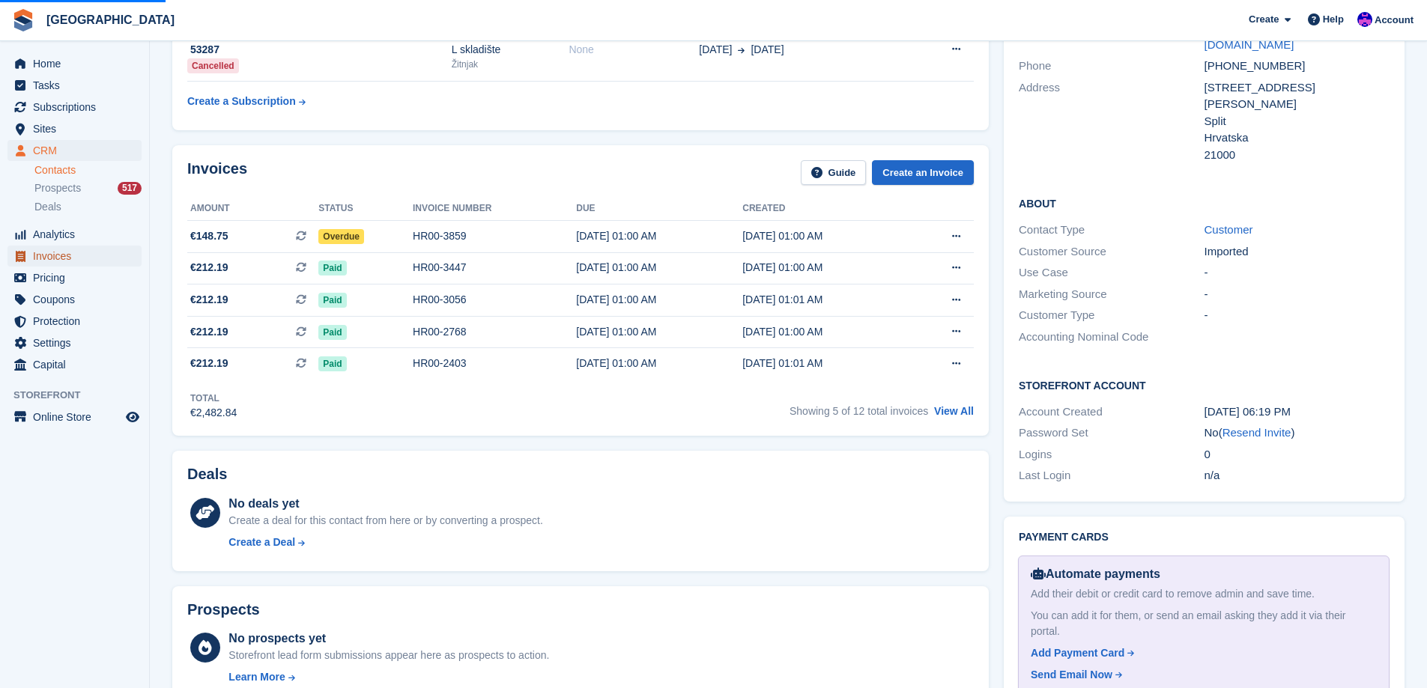
scroll to position [449, 0]
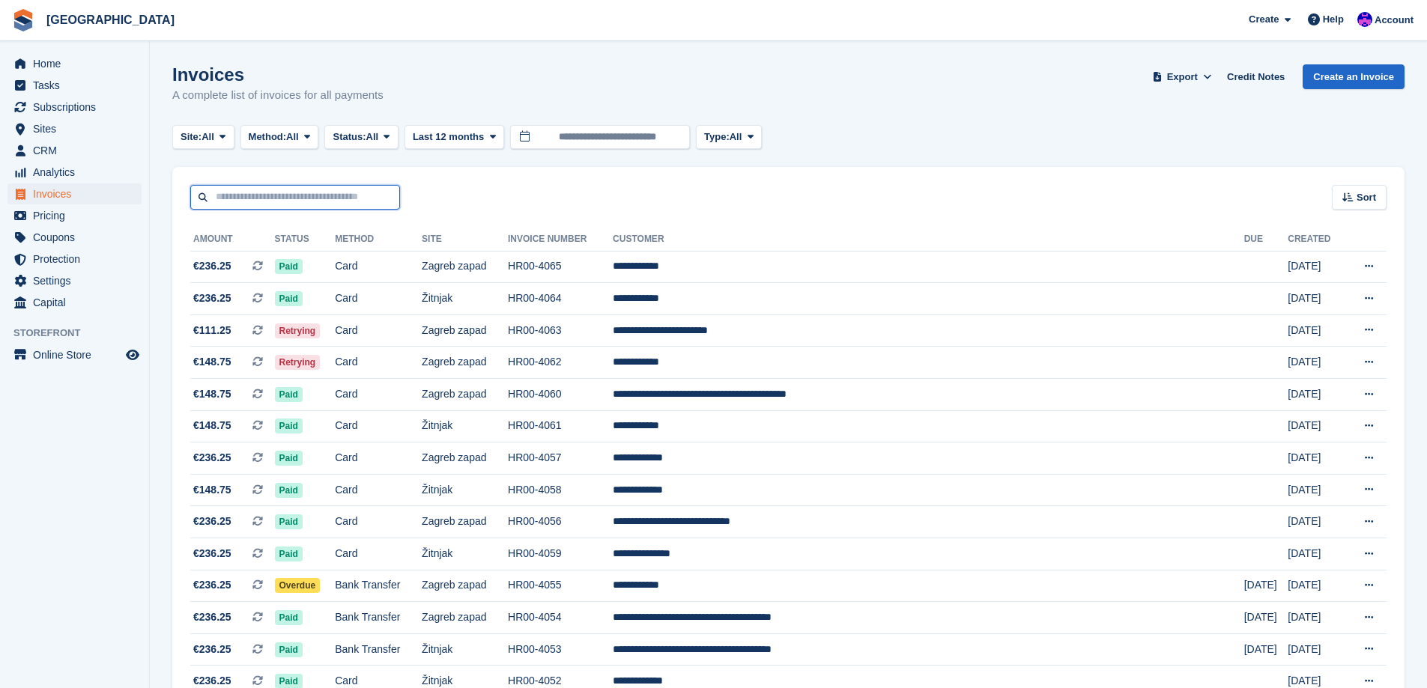
click at [355, 198] on input "text" at bounding box center [295, 197] width 210 height 25
type input "********"
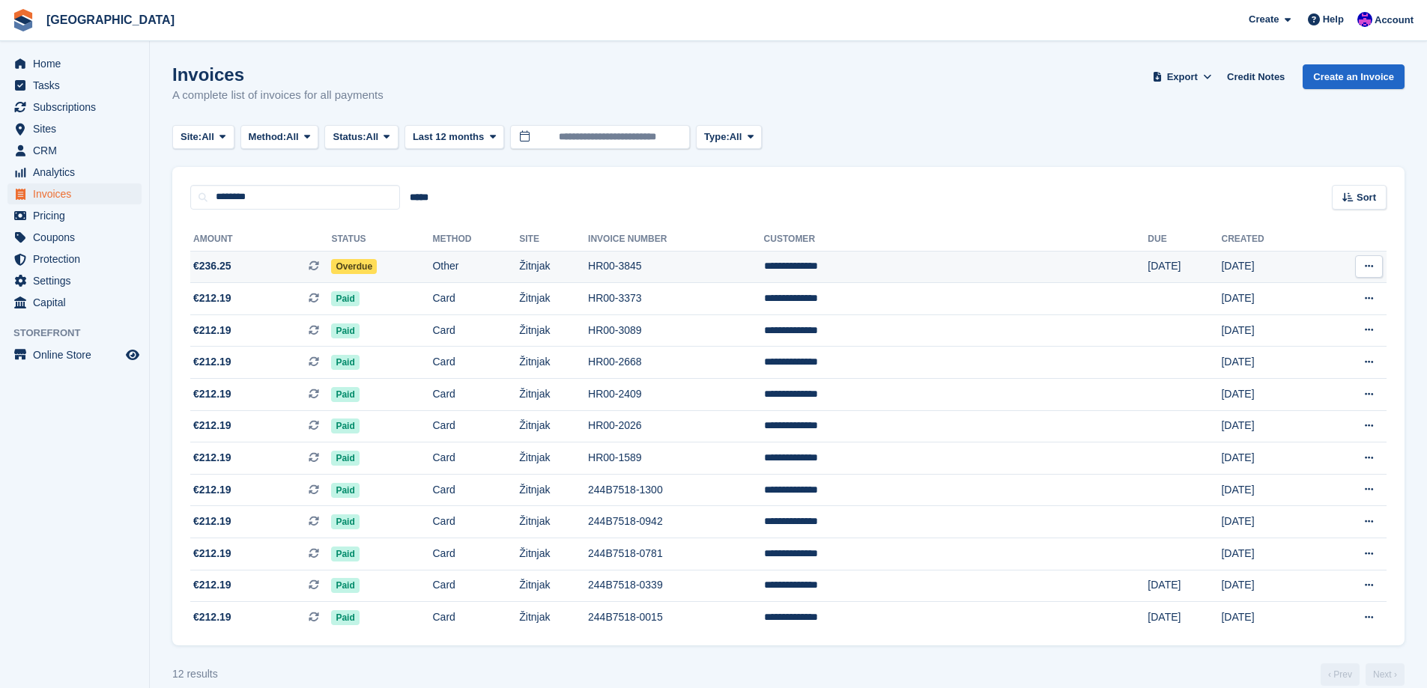
click at [764, 261] on td "HR00-3845" at bounding box center [676, 267] width 176 height 32
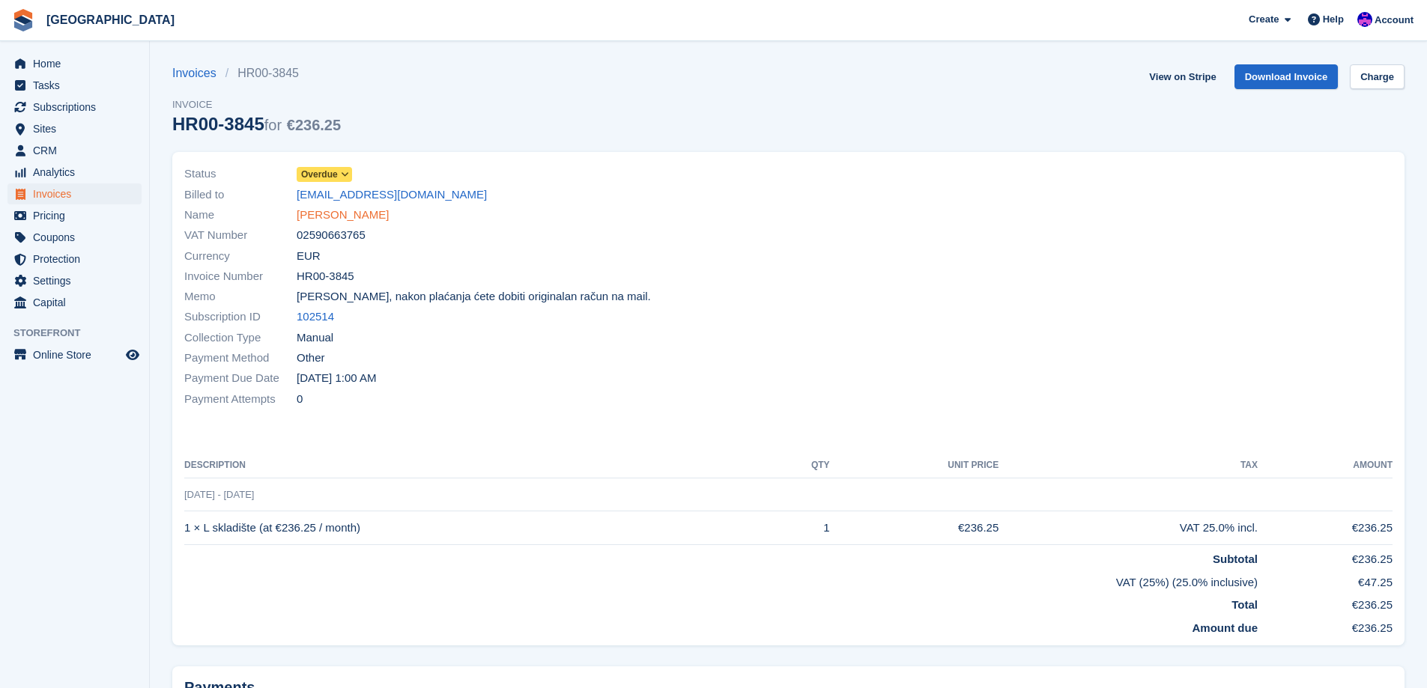
click at [362, 218] on link "[PERSON_NAME]" at bounding box center [343, 215] width 92 height 17
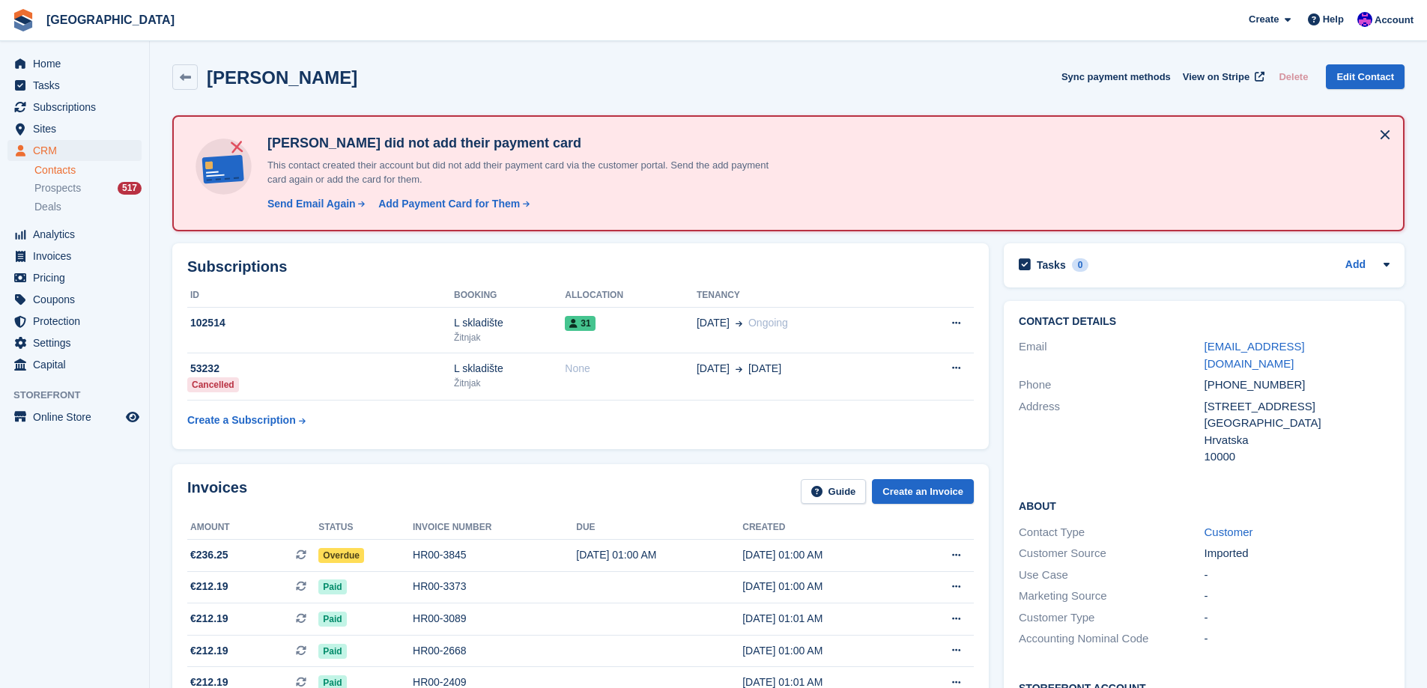
click at [286, 145] on h4 "[PERSON_NAME] did not add their payment card" at bounding box center [523, 143] width 524 height 17
click at [329, 147] on h4 "[PERSON_NAME] did not add their payment card" at bounding box center [523, 143] width 524 height 17
click at [369, 148] on h4 "[PERSON_NAME] did not add their payment card" at bounding box center [523, 143] width 524 height 17
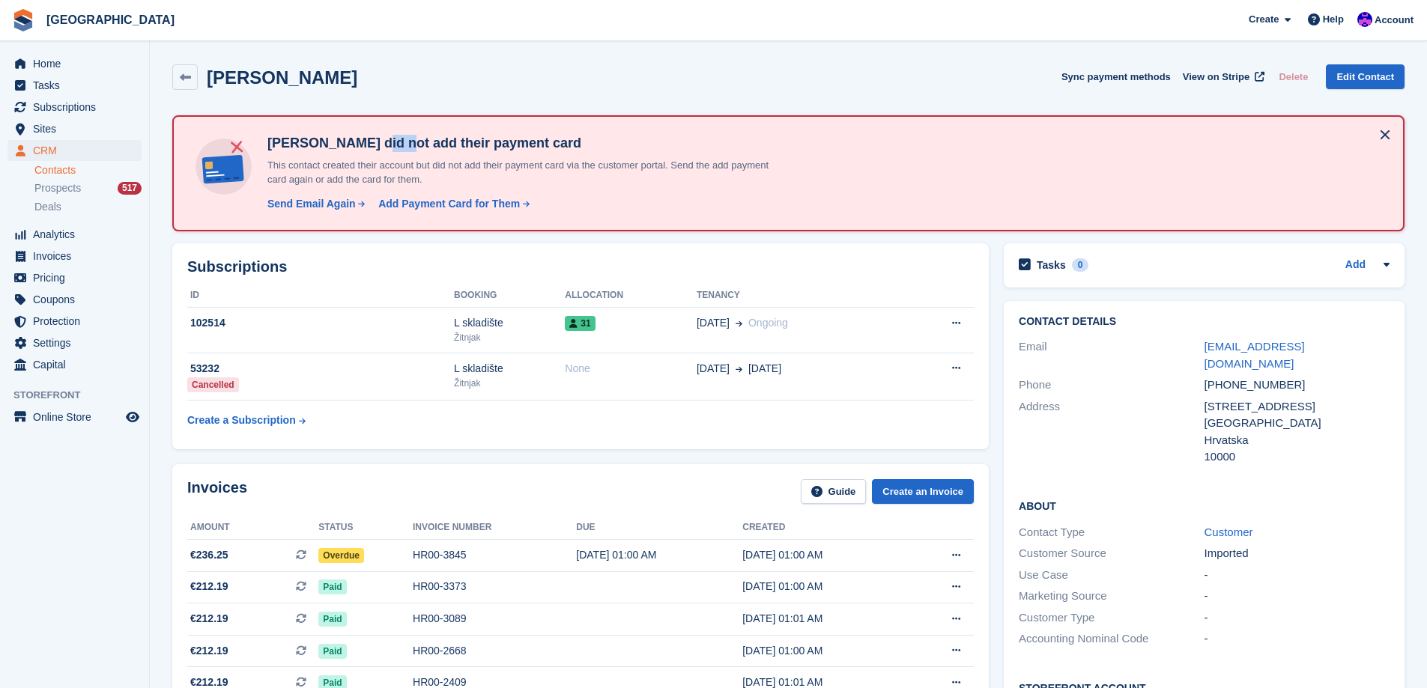
click at [369, 148] on h4 "[PERSON_NAME] did not add their payment card" at bounding box center [523, 143] width 524 height 17
click at [383, 148] on h4 "[PERSON_NAME] did not add their payment card" at bounding box center [523, 143] width 524 height 17
click at [409, 143] on h4 "[PERSON_NAME] did not add their payment card" at bounding box center [523, 143] width 524 height 17
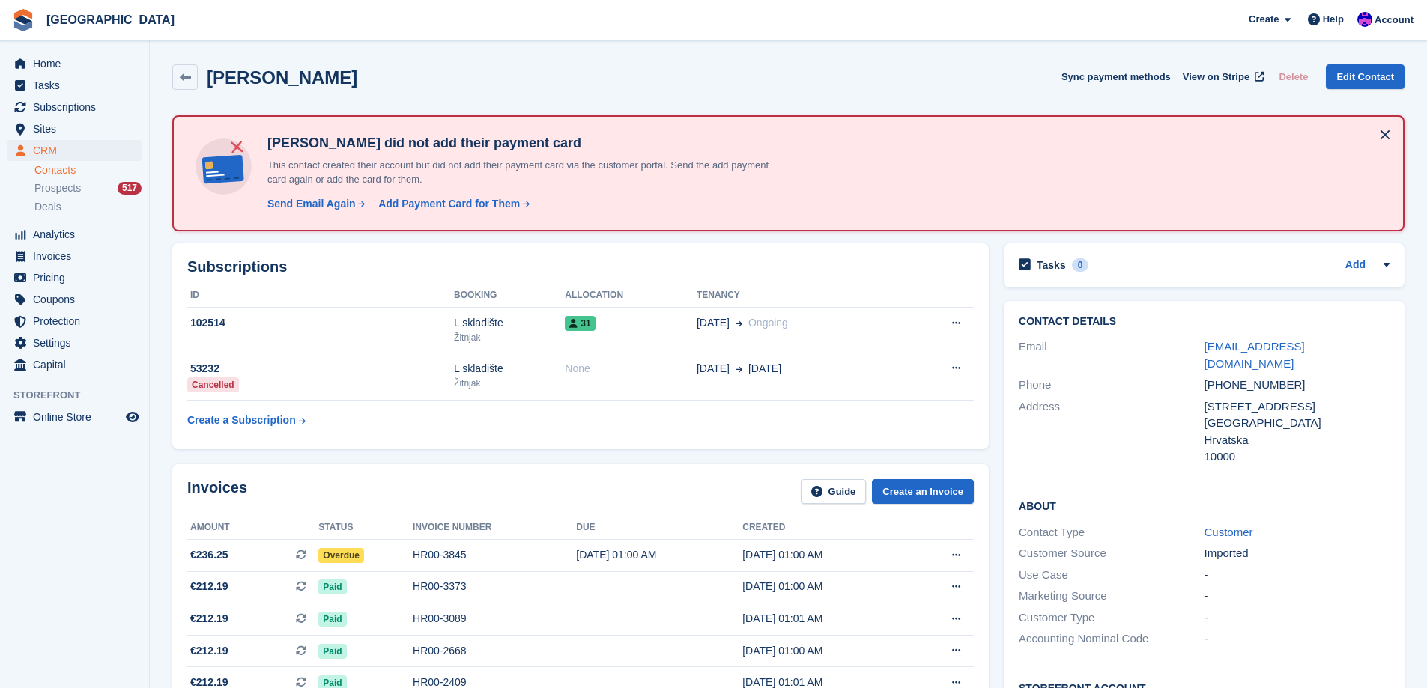
click at [481, 146] on h4 "[PERSON_NAME] did not add their payment card" at bounding box center [523, 143] width 524 height 17
drag, startPoint x: 481, startPoint y: 146, endPoint x: 525, endPoint y: 146, distance: 44.2
click at [481, 146] on h4 "[PERSON_NAME] did not add their payment card" at bounding box center [523, 143] width 524 height 17
click at [531, 146] on h4 "[PERSON_NAME] did not add their payment card" at bounding box center [523, 143] width 524 height 17
